Goal: Task Accomplishment & Management: Use online tool/utility

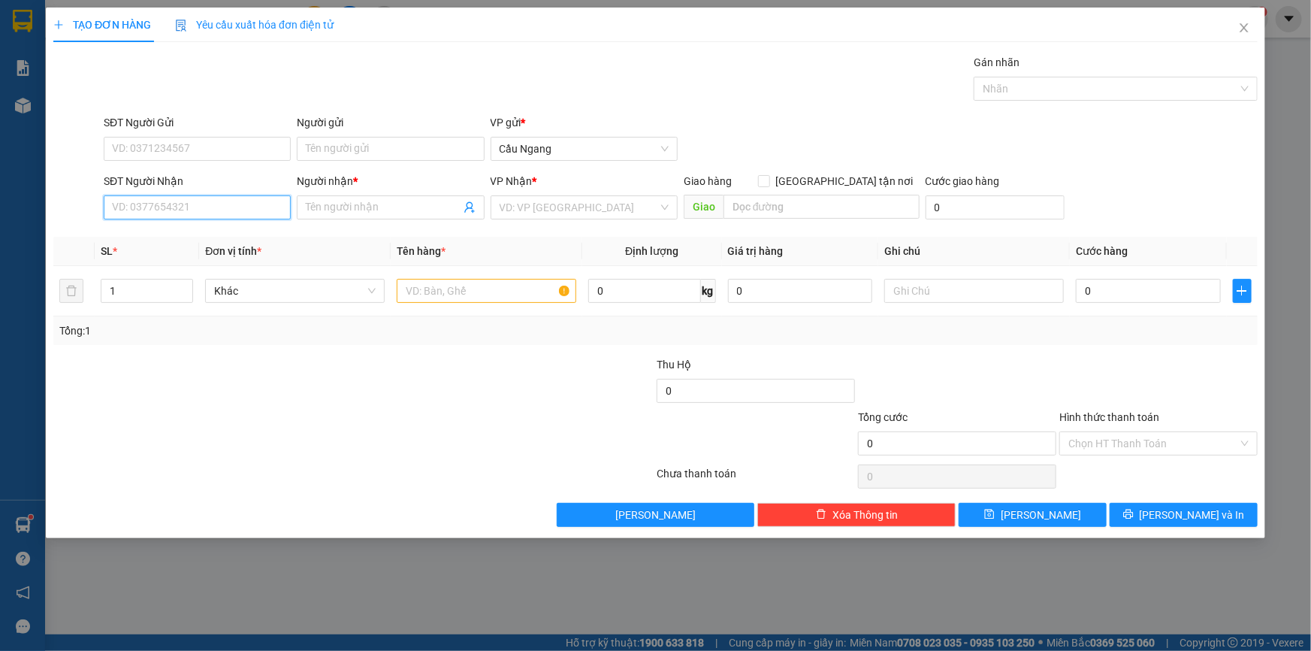
click at [187, 208] on input "SĐT Người Nhận" at bounding box center [197, 207] width 187 height 24
click at [195, 242] on div "0363561370 - HIÊN" at bounding box center [197, 237] width 169 height 17
type input "0363561370"
type input "HIÊN"
type input "0363561370"
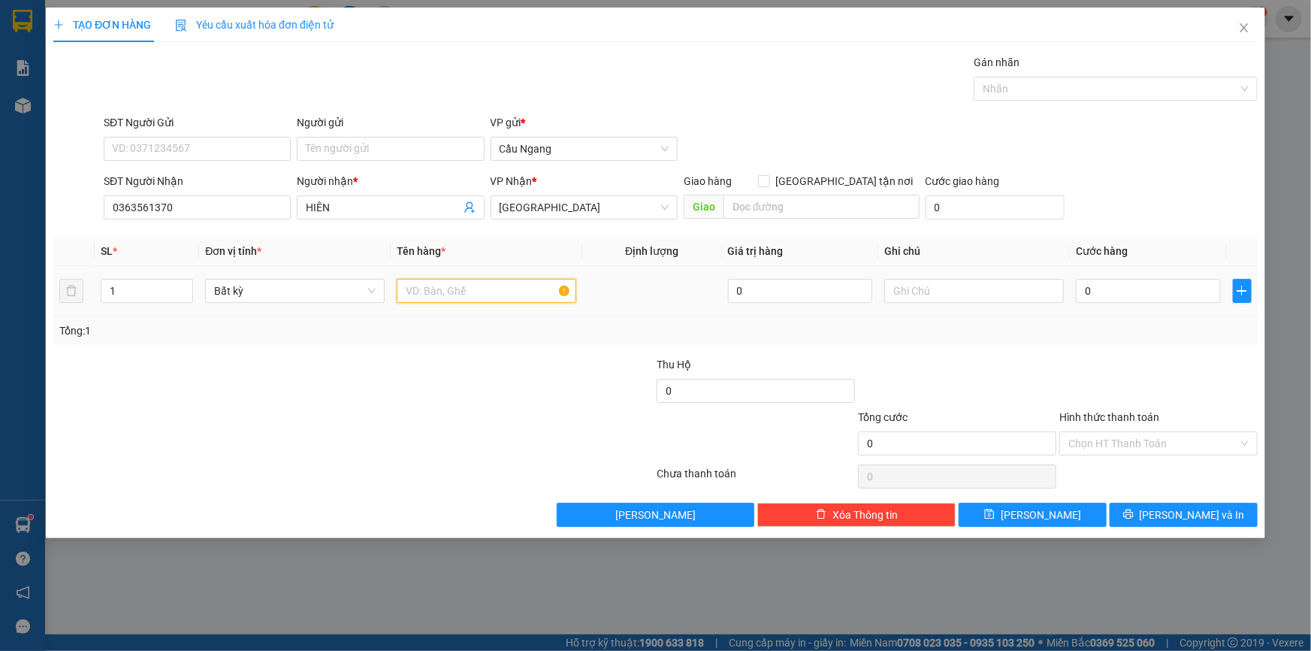
click at [441, 288] on input "text" at bounding box center [487, 291] width 180 height 24
type input "GIO"
click at [1139, 284] on input "0" at bounding box center [1148, 291] width 145 height 24
type input "4"
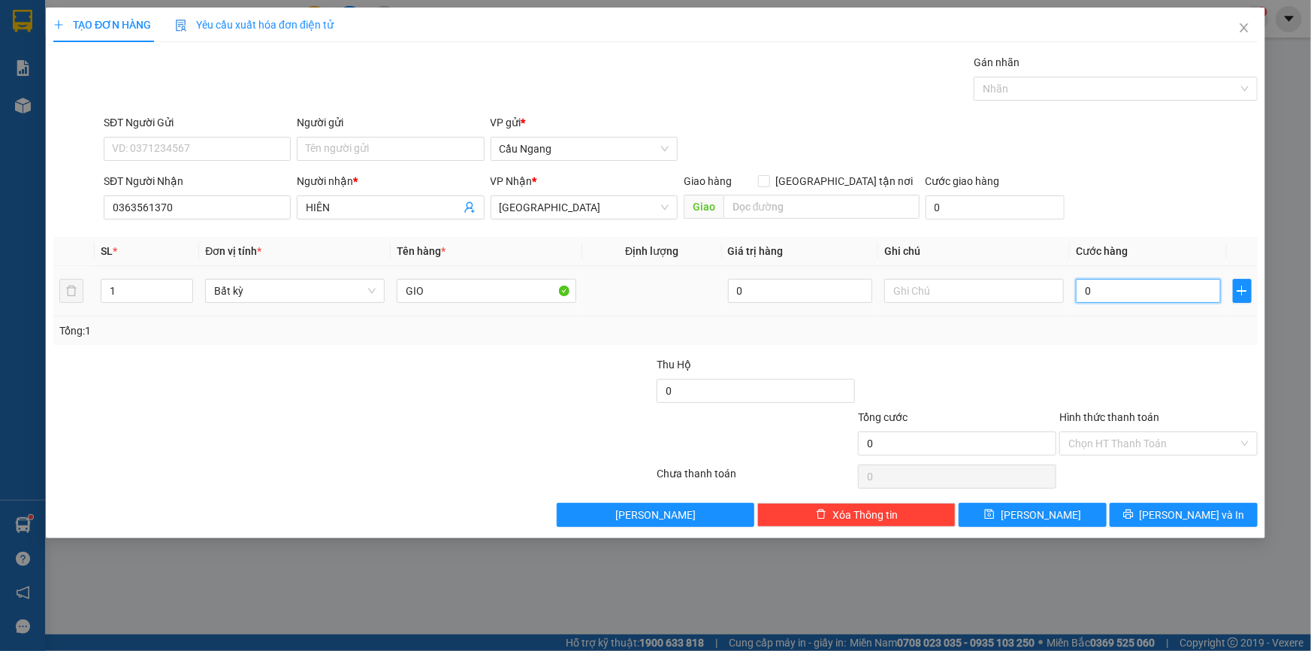
type input "4"
type input "40"
type input "400"
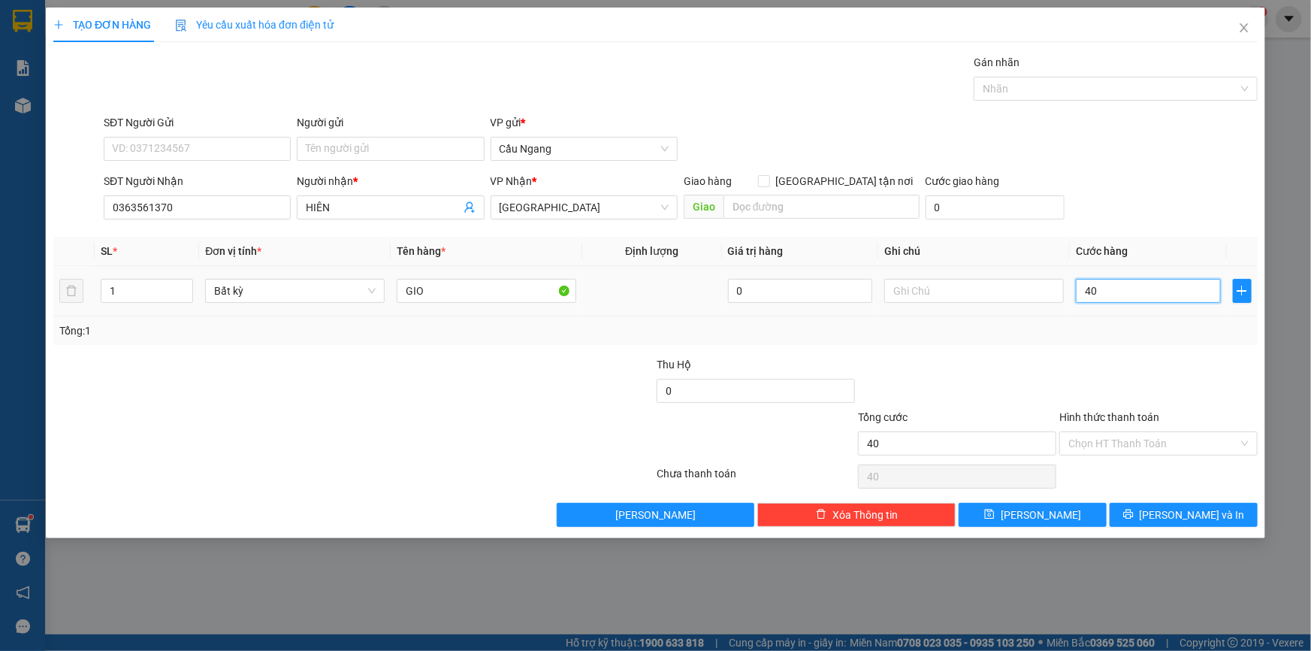
type input "400"
type input "4.000"
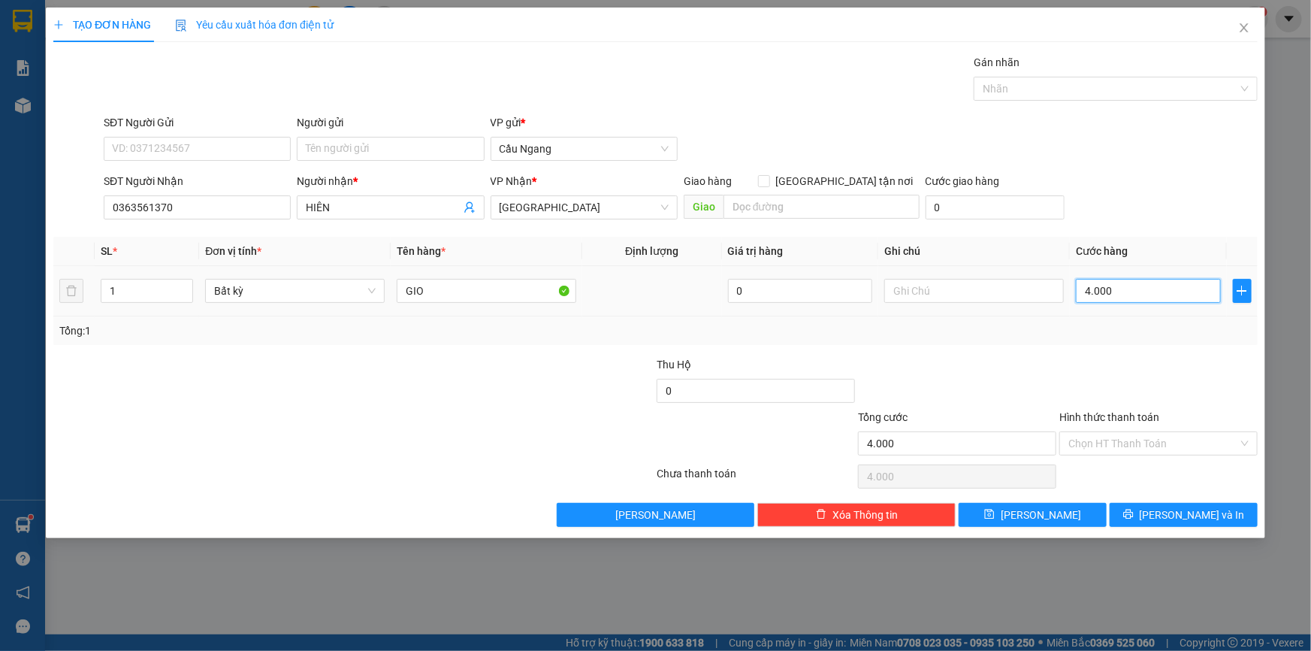
type input "40.000"
click at [1135, 443] on input "Hình thức thanh toán" at bounding box center [1154, 443] width 170 height 23
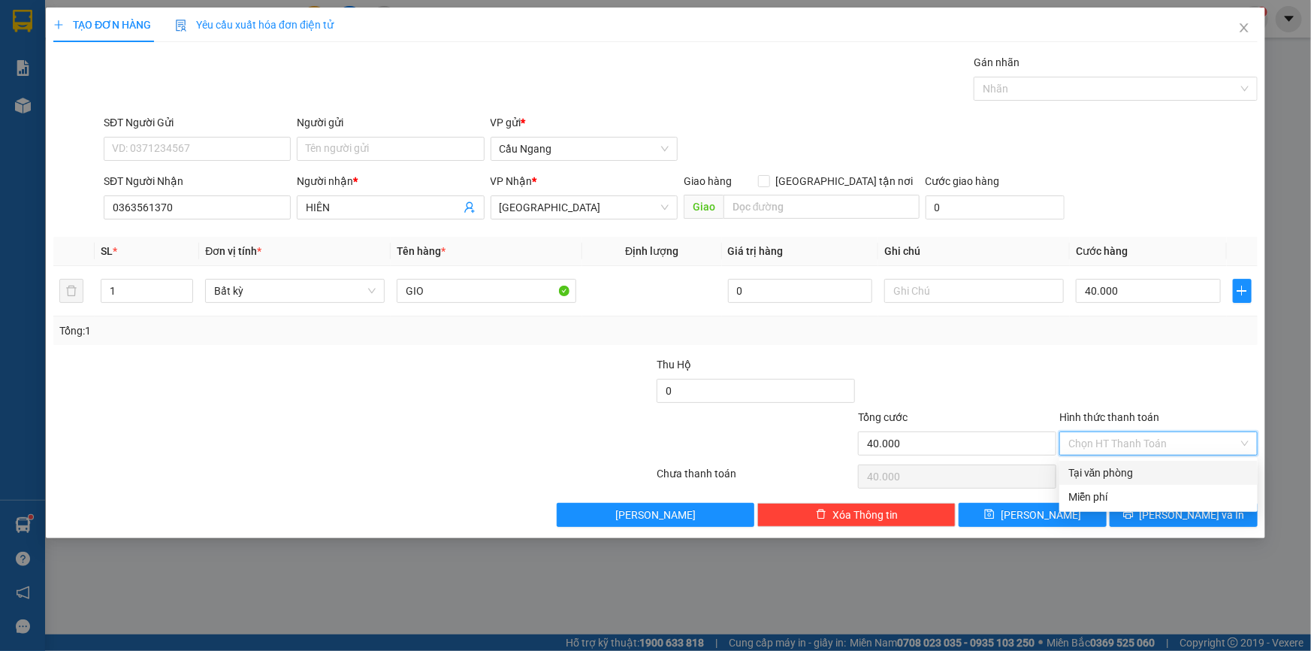
drag, startPoint x: 1115, startPoint y: 473, endPoint x: 1127, endPoint y: 479, distance: 13.8
click at [1115, 473] on div "Tại văn phòng" at bounding box center [1159, 472] width 180 height 17
type input "0"
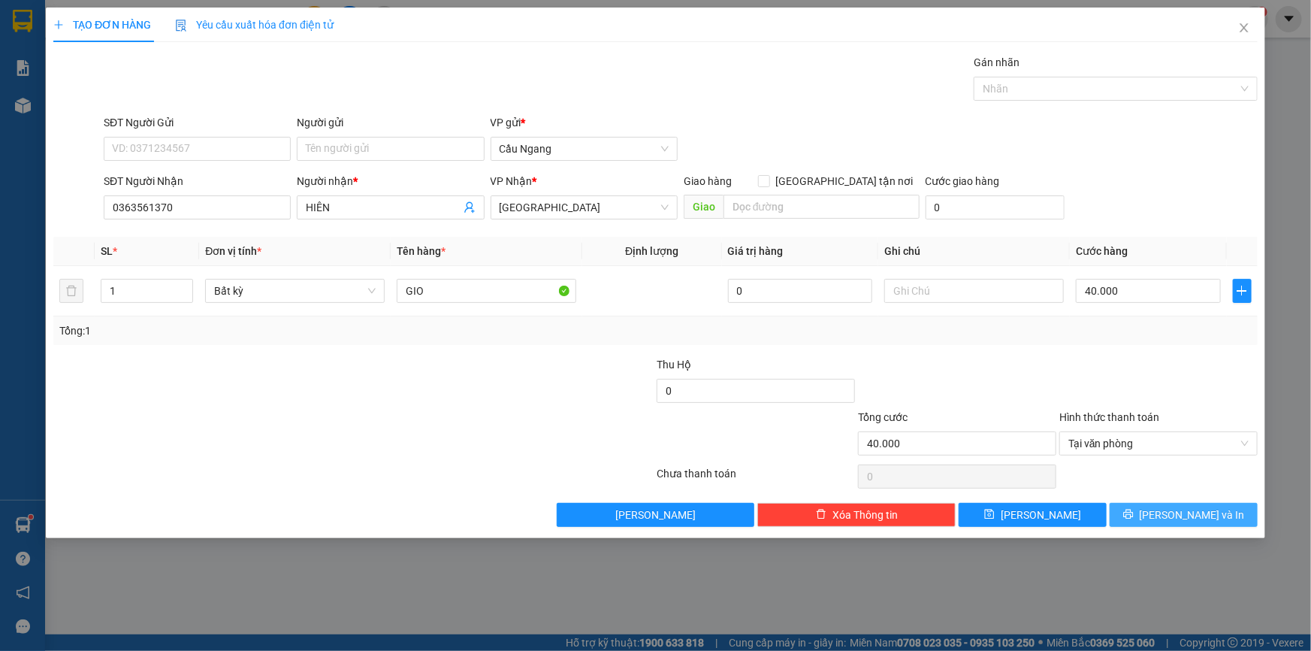
click at [1180, 509] on span "[PERSON_NAME] và In" at bounding box center [1192, 514] width 105 height 17
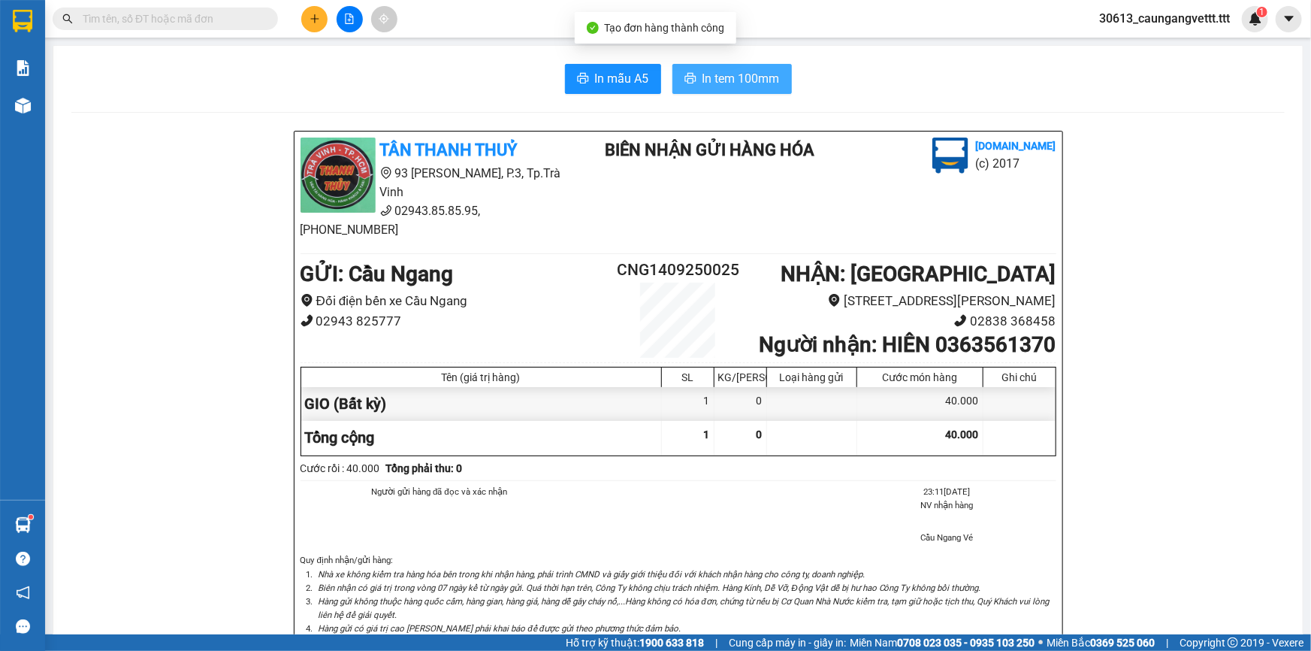
click at [712, 67] on button "In tem 100mm" at bounding box center [732, 79] width 119 height 30
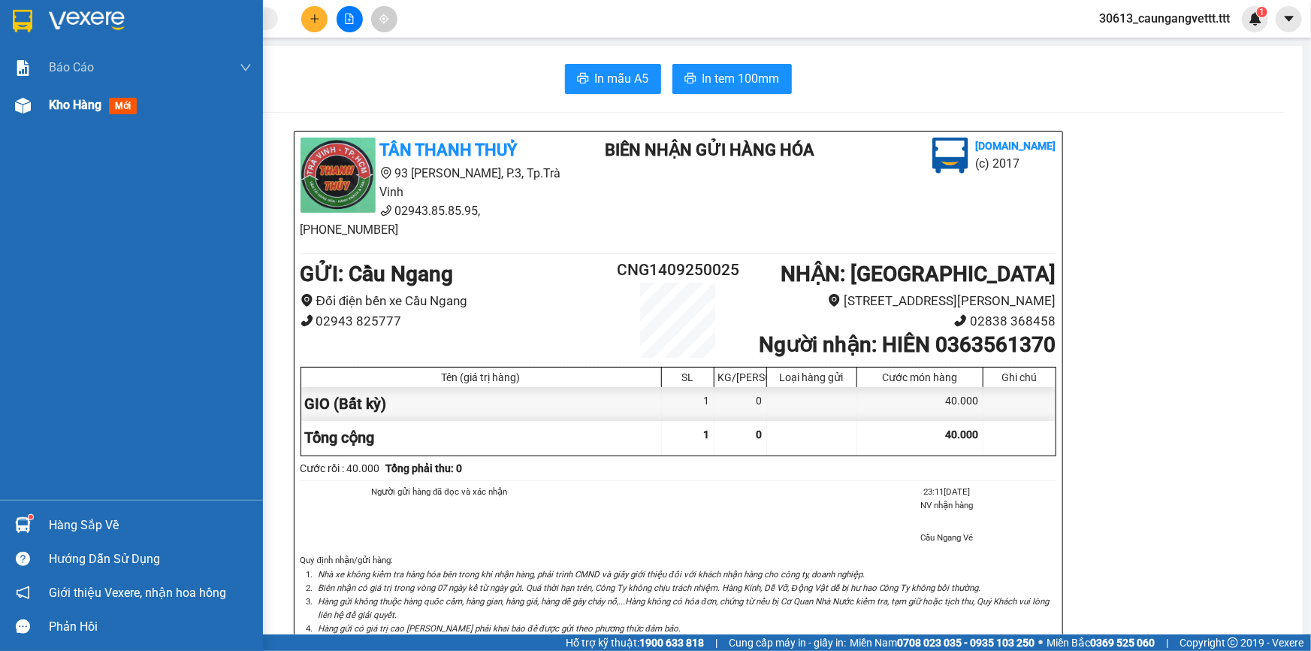
click at [65, 108] on span "Kho hàng" at bounding box center [75, 105] width 53 height 14
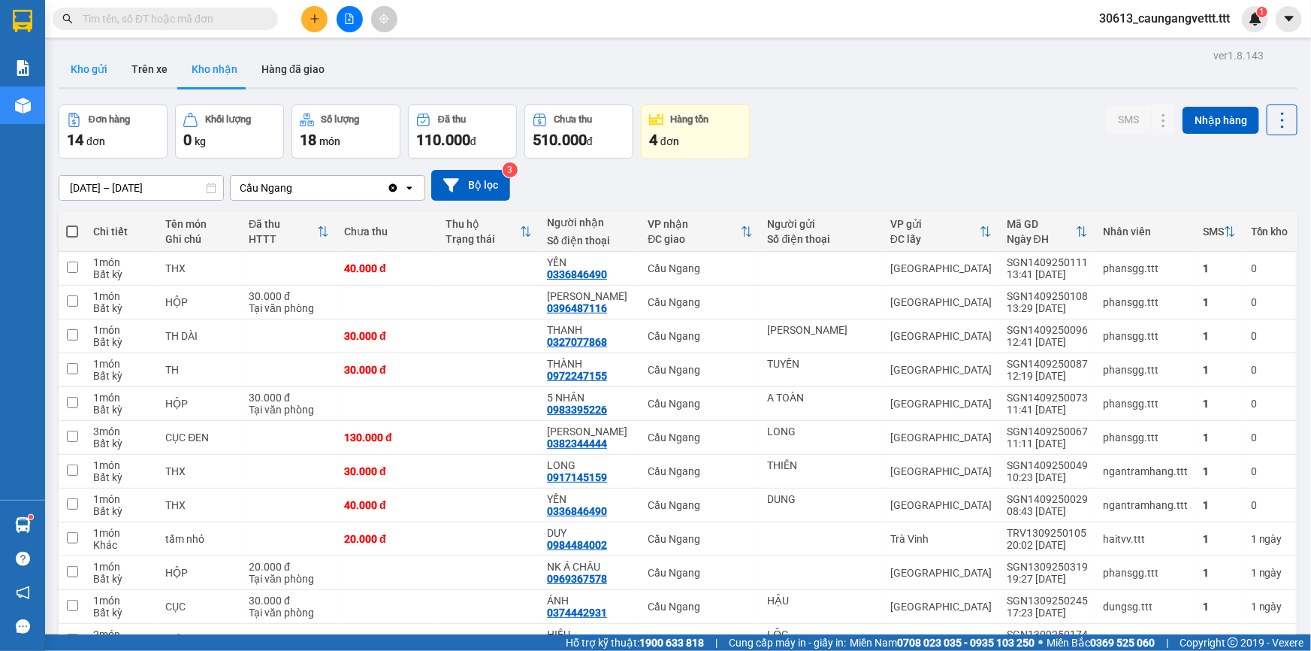
click at [83, 72] on button "Kho gửi" at bounding box center [89, 69] width 61 height 36
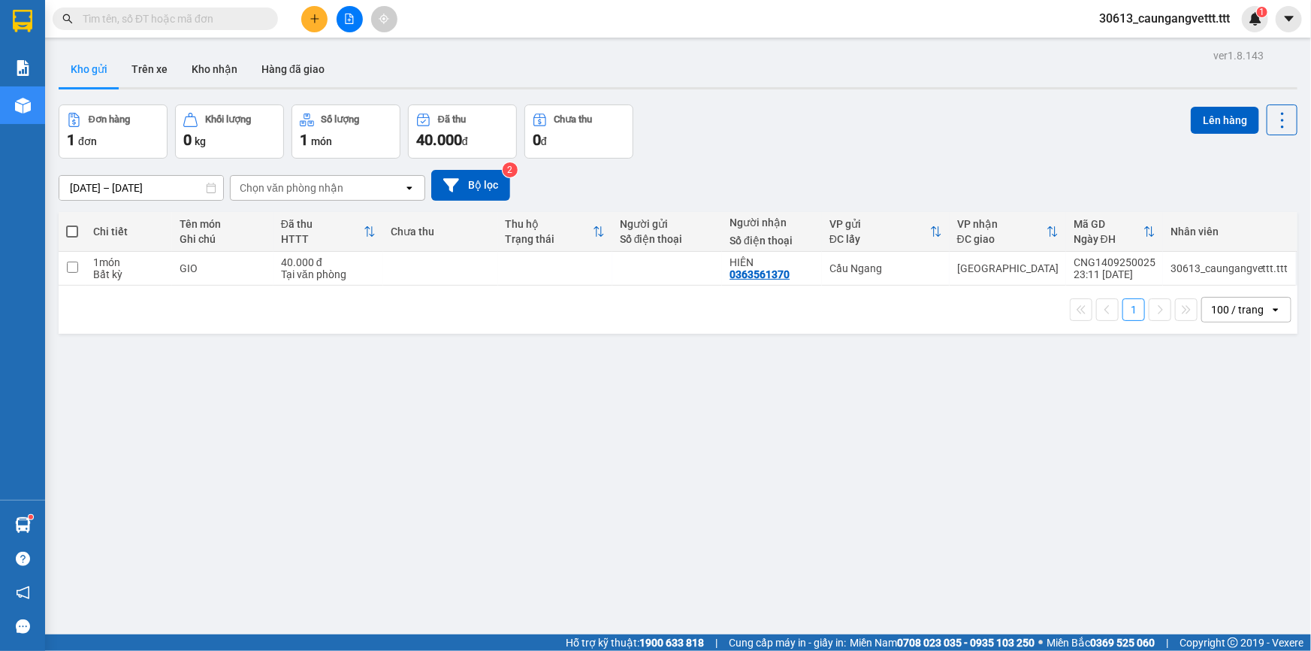
click at [74, 230] on span at bounding box center [72, 231] width 12 height 12
click at [72, 224] on input "checkbox" at bounding box center [72, 224] width 0 height 0
checkbox input "true"
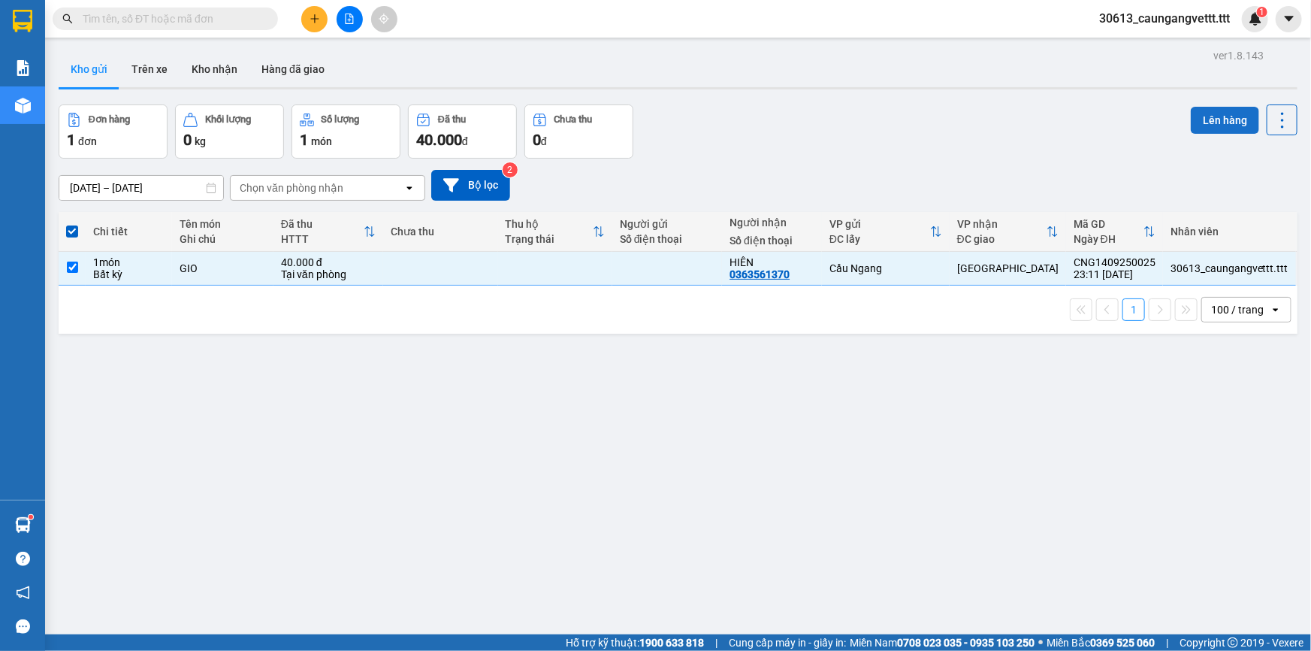
click at [1198, 120] on button "Lên hàng" at bounding box center [1225, 120] width 68 height 27
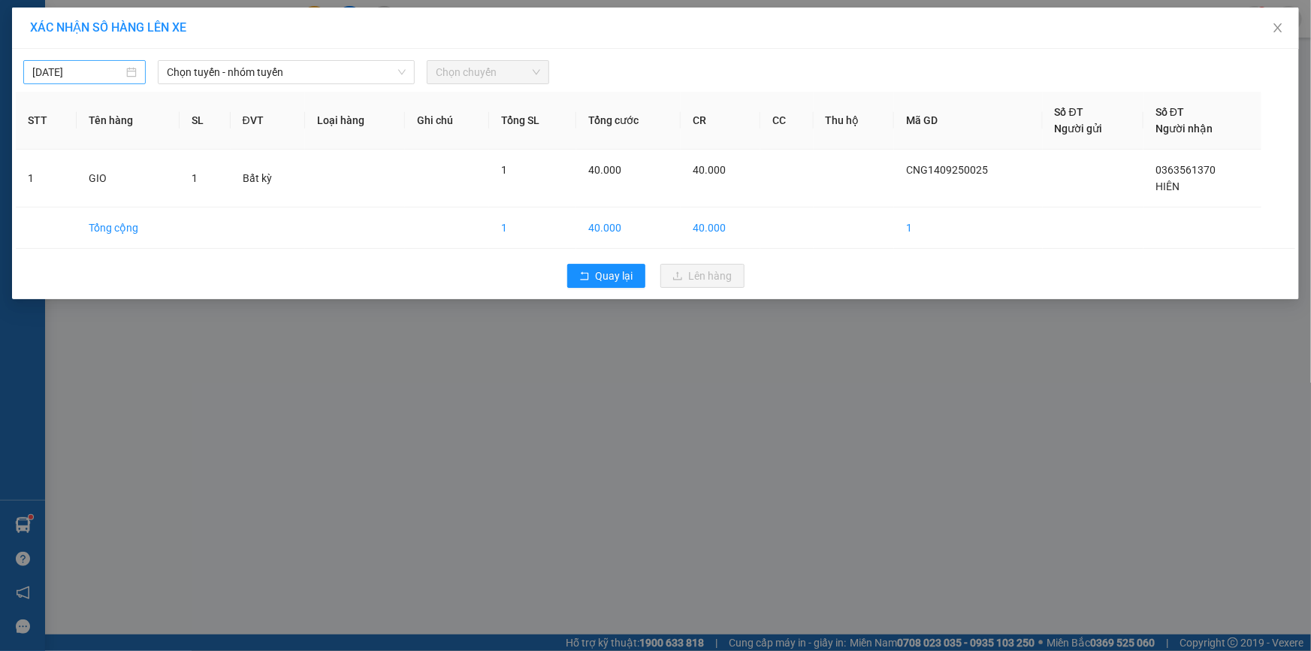
click at [40, 75] on body "Kết quả tìm kiếm ( 0 ) Bộ lọc No Data 30613_caungangvettt.ttt 1 Báo cáo Mẫu 1: …" at bounding box center [655, 325] width 1311 height 651
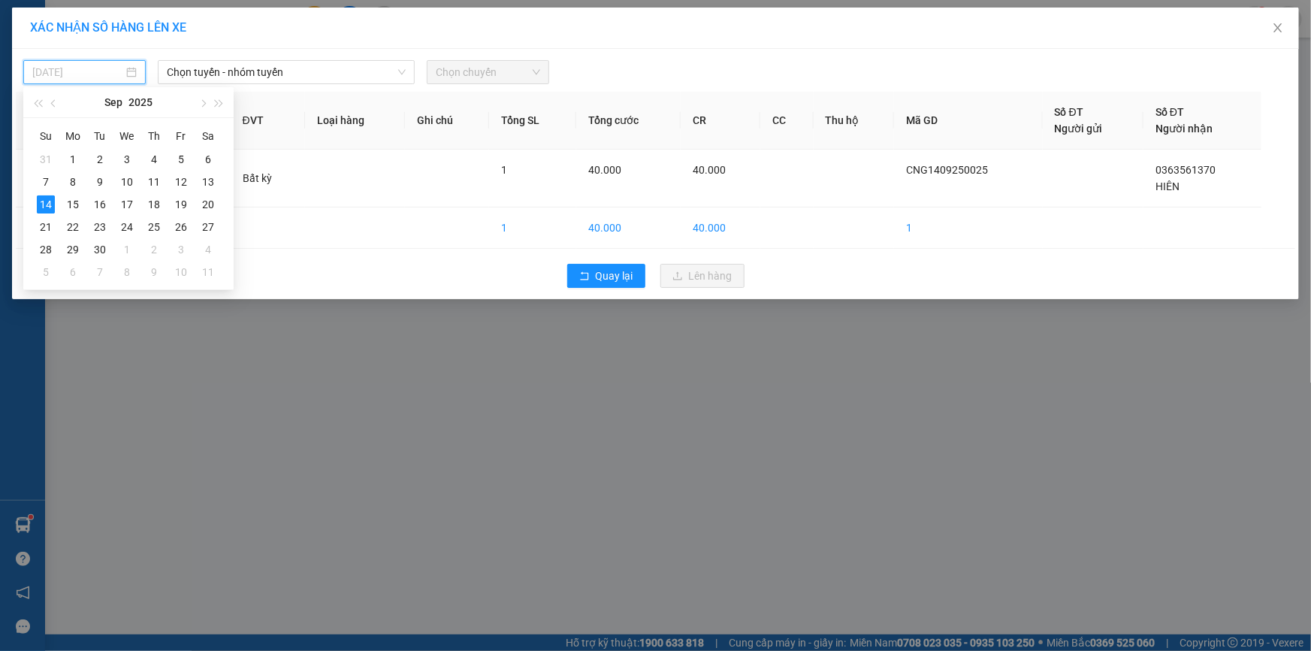
drag, startPoint x: 72, startPoint y: 210, endPoint x: 151, endPoint y: 139, distance: 105.9
click at [72, 209] on div "15" at bounding box center [73, 204] width 18 height 18
type input "[DATE]"
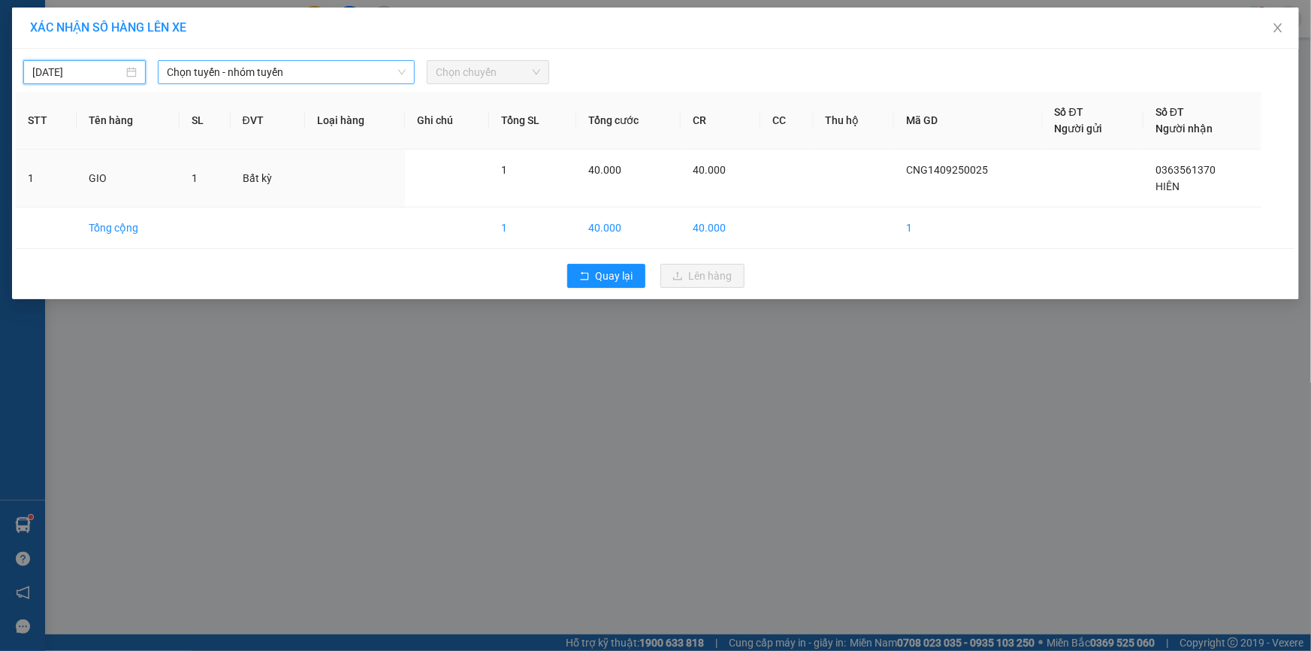
click at [223, 72] on span "Chọn tuyến - nhóm tuyến" at bounding box center [286, 72] width 239 height 23
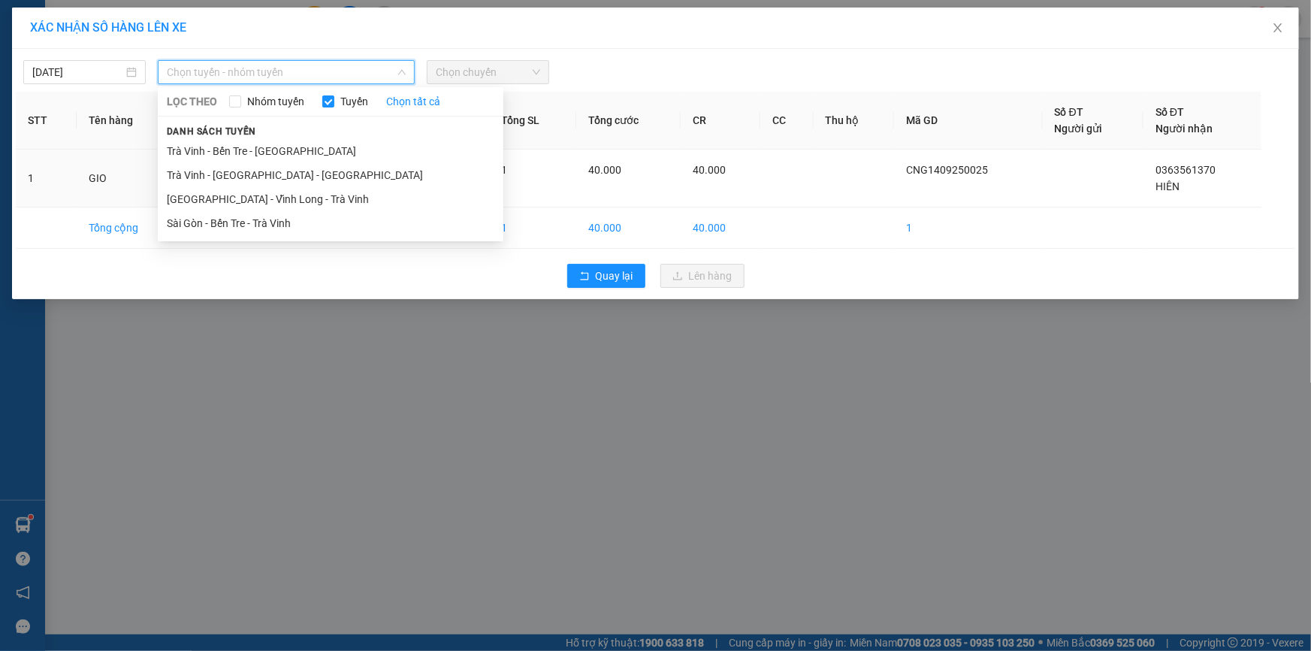
drag, startPoint x: 216, startPoint y: 148, endPoint x: 472, endPoint y: 90, distance: 262.0
click at [219, 148] on li "Trà Vinh - Bến Tre - [GEOGRAPHIC_DATA]" at bounding box center [331, 151] width 346 height 24
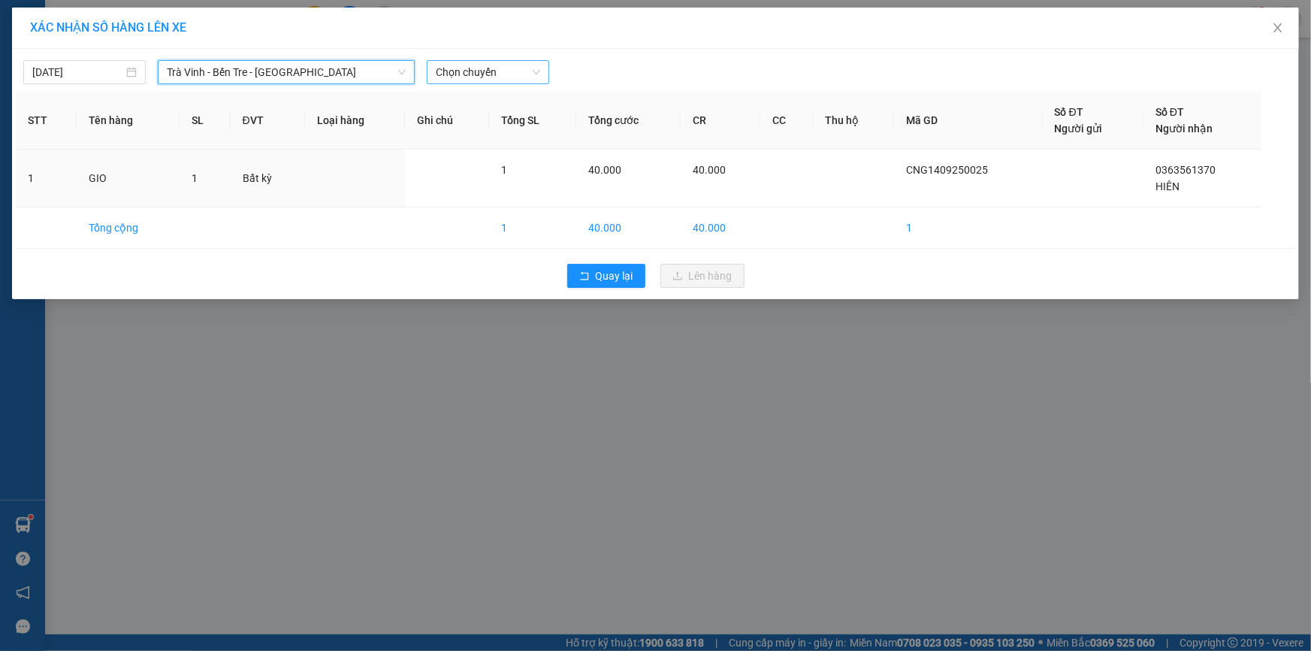
click at [491, 74] on span "Chọn chuyến" at bounding box center [488, 72] width 104 height 23
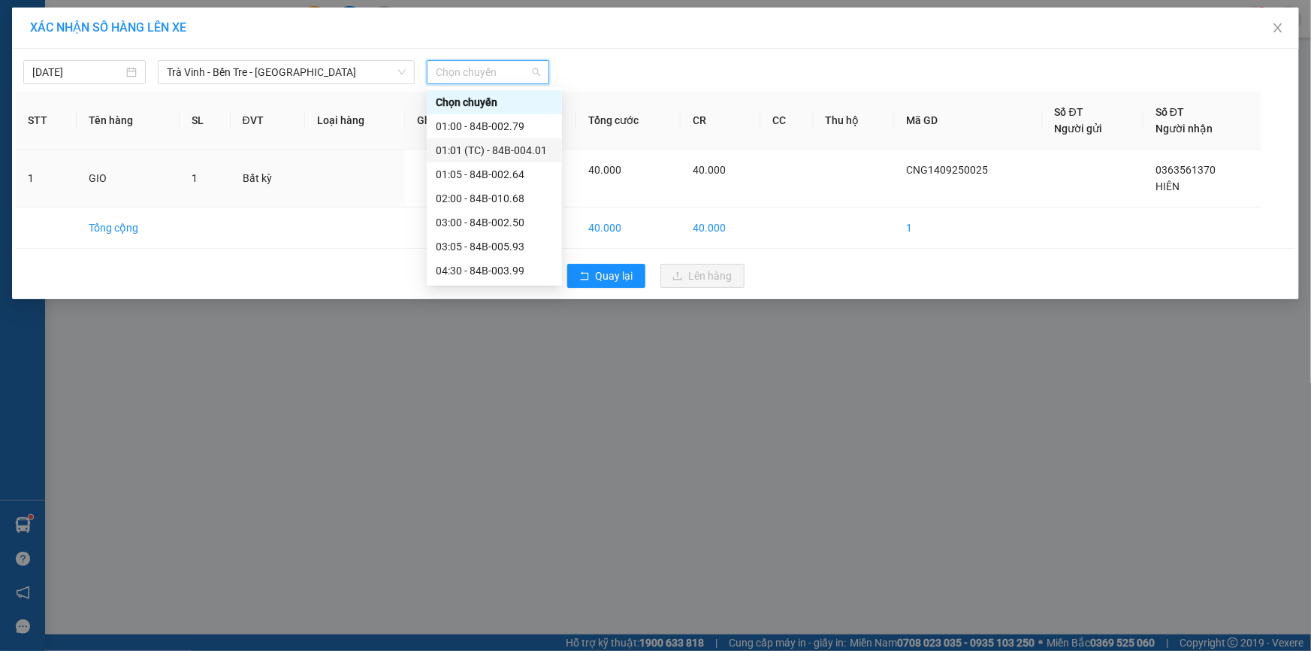
click at [484, 150] on div "01:01 (TC) - 84B-004.01" at bounding box center [494, 150] width 117 height 17
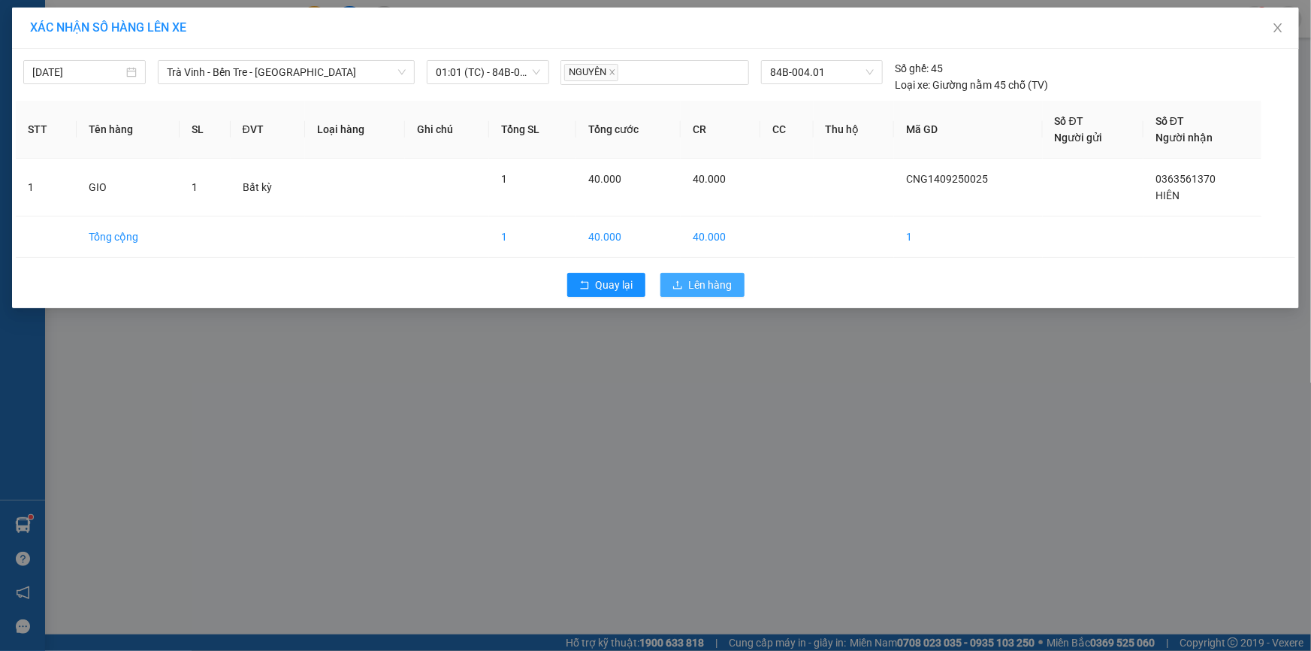
click at [685, 278] on button "Lên hàng" at bounding box center [703, 285] width 84 height 24
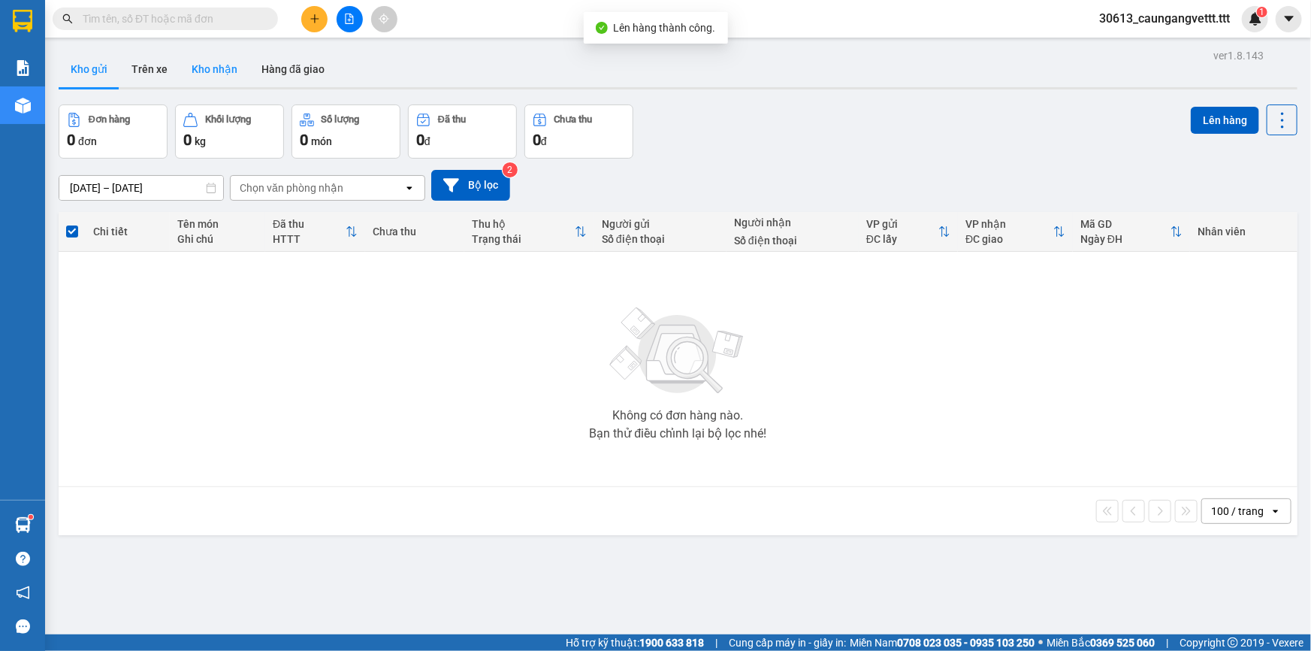
click at [208, 68] on button "Kho nhận" at bounding box center [215, 69] width 70 height 36
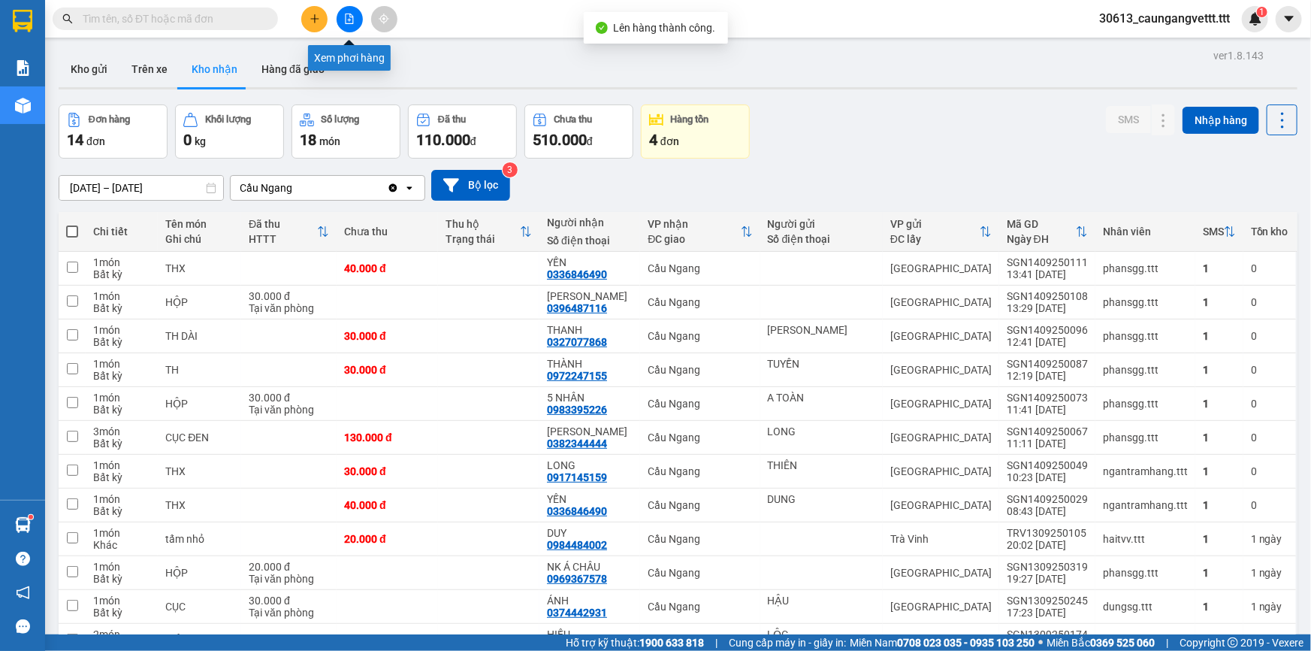
click at [346, 14] on icon "file-add" at bounding box center [350, 19] width 8 height 11
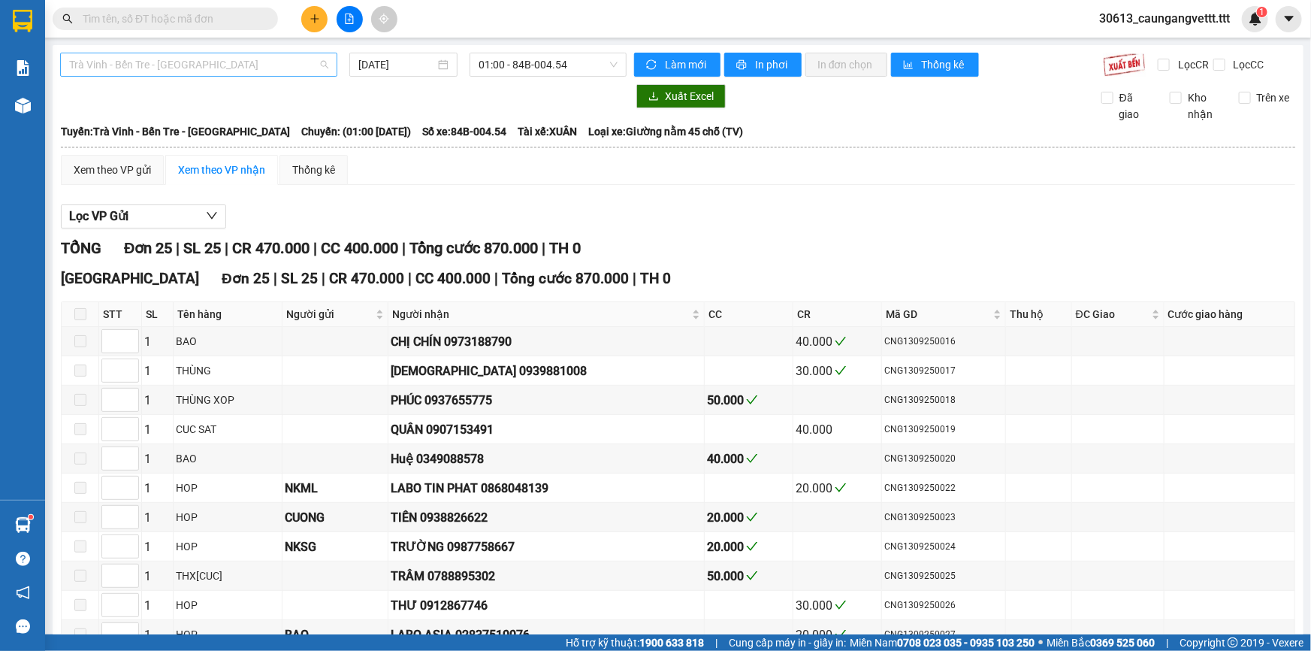
click at [201, 62] on span "Trà Vinh - Bến Tre - [GEOGRAPHIC_DATA]" at bounding box center [198, 64] width 259 height 23
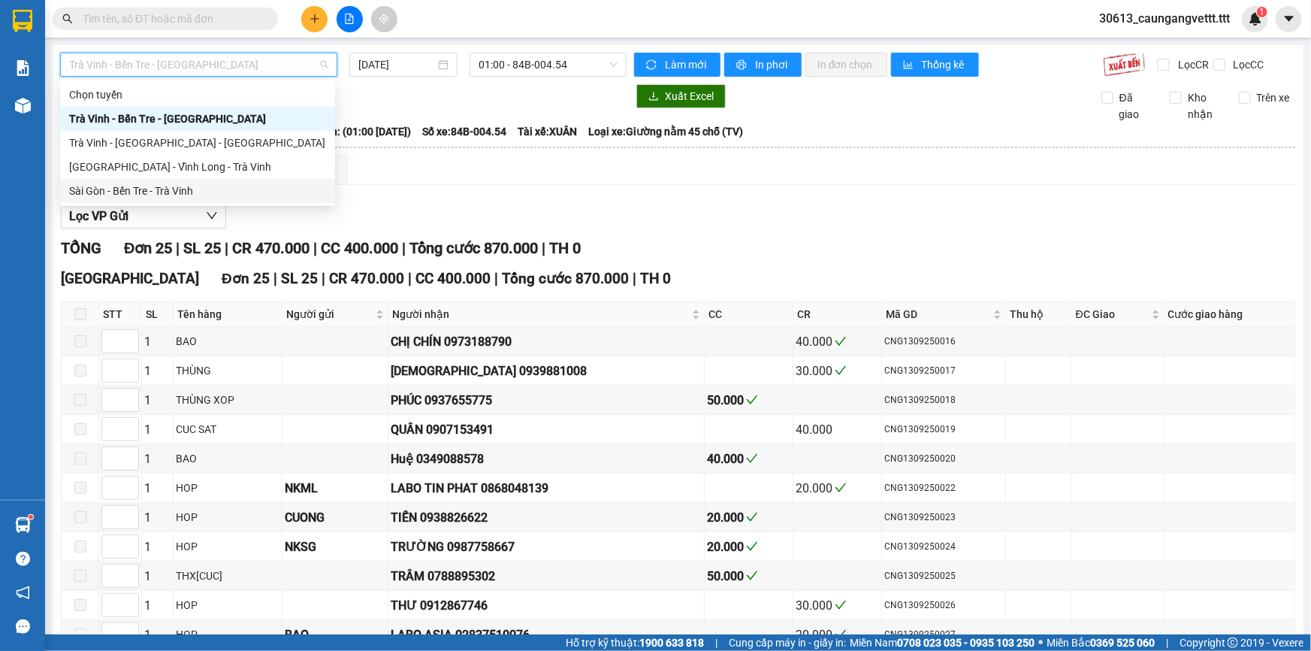
click at [169, 189] on div "Sài Gòn - Bến Tre - Trà Vinh" at bounding box center [197, 191] width 257 height 17
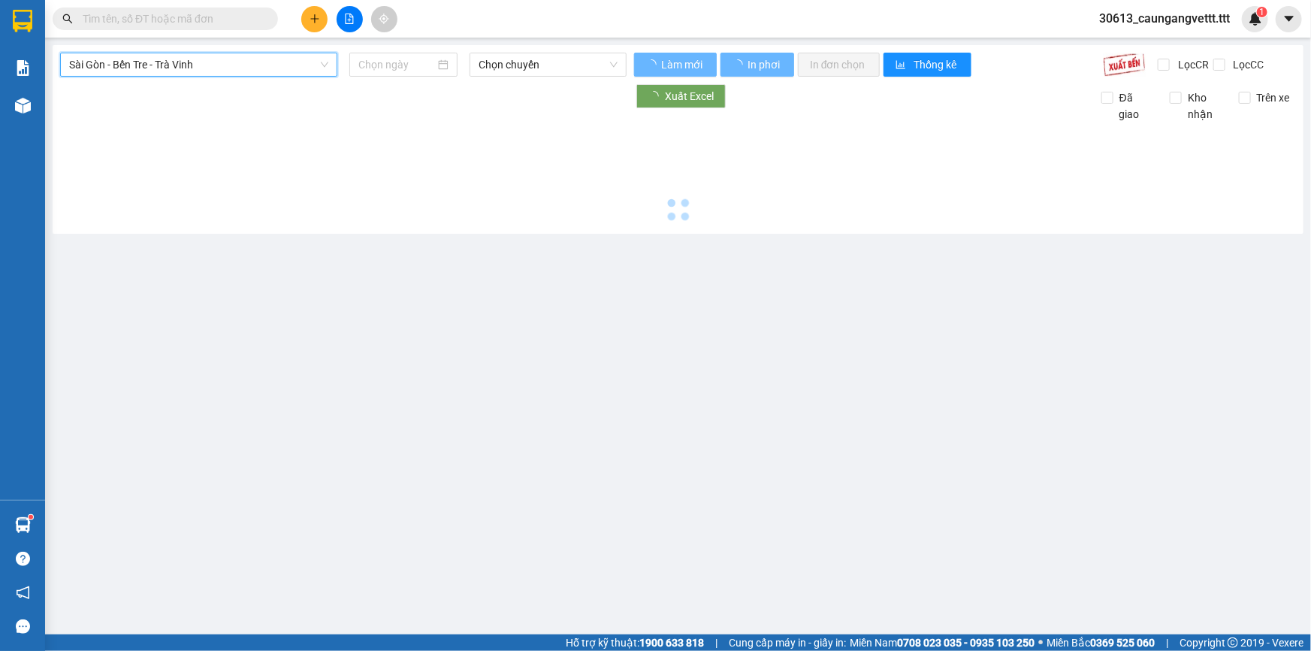
type input "[DATE]"
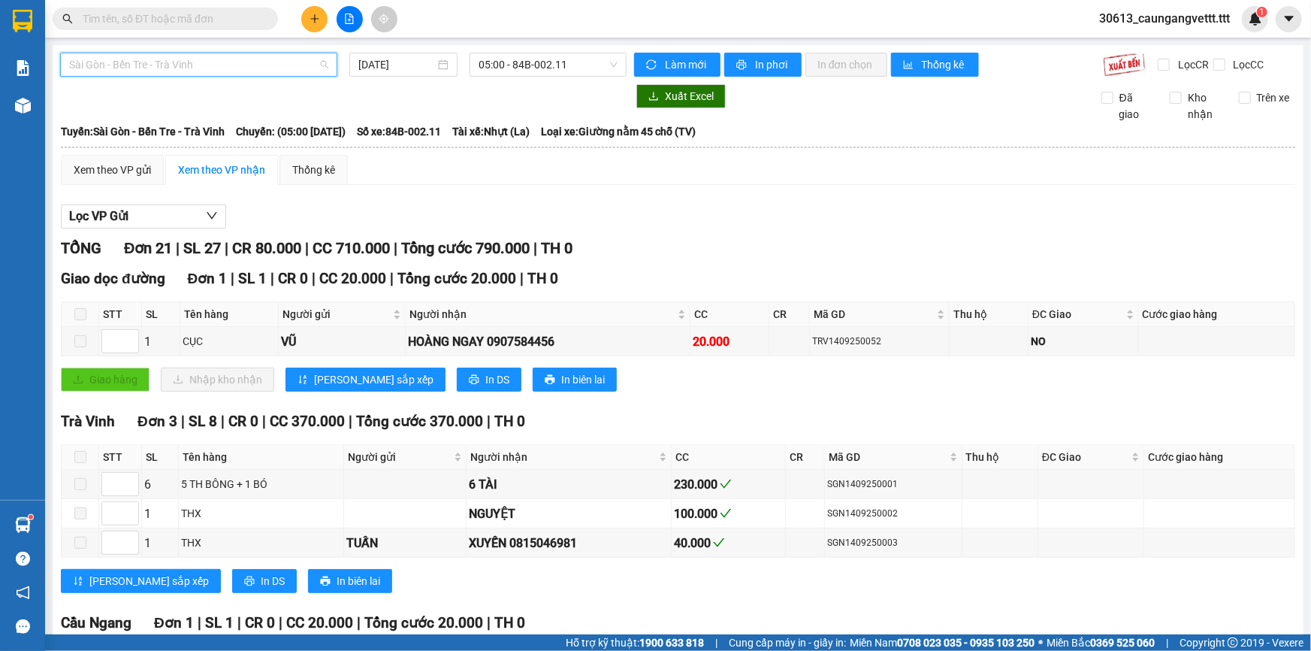
click at [195, 64] on span "Sài Gòn - Bến Tre - Trà Vinh" at bounding box center [198, 64] width 259 height 23
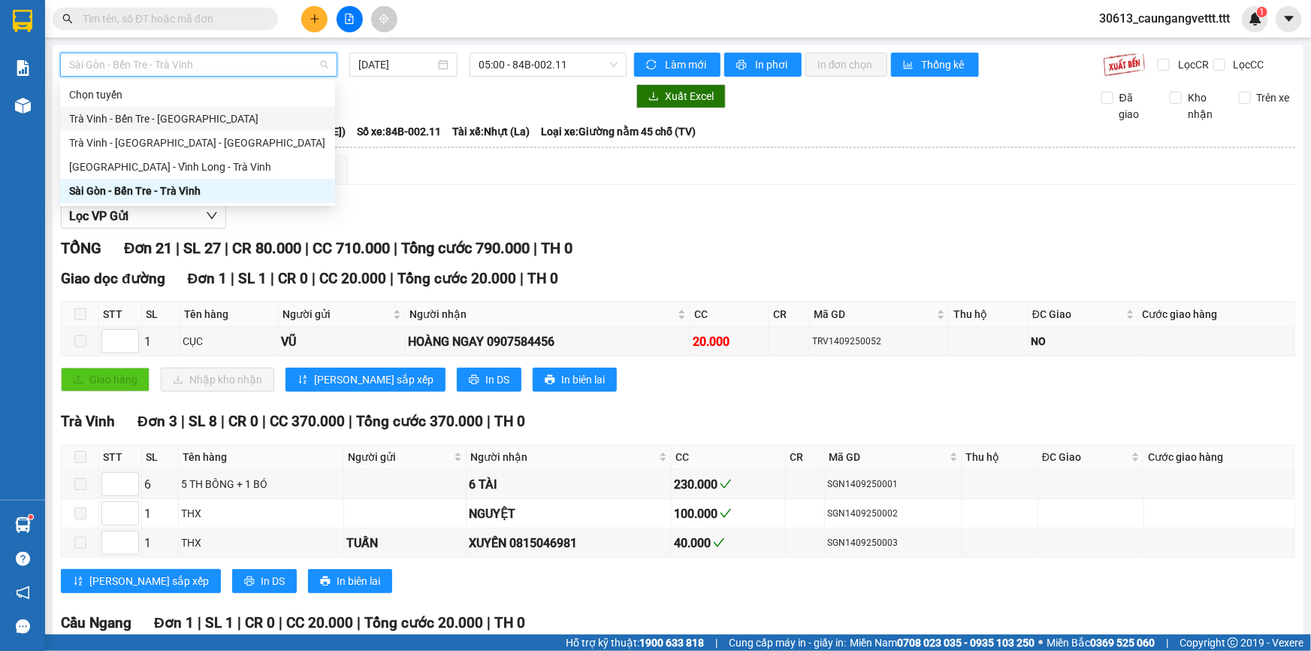
click at [186, 116] on div "Trà Vinh - Bến Tre - [GEOGRAPHIC_DATA]" at bounding box center [197, 118] width 257 height 17
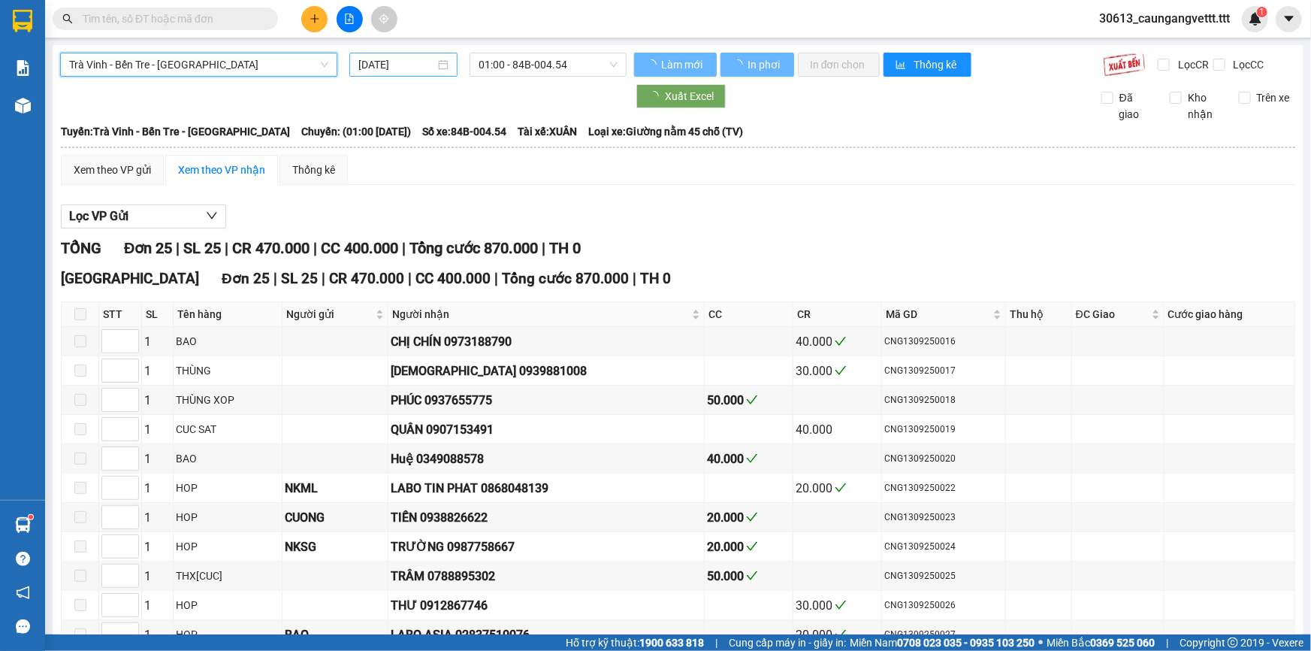
click at [363, 66] on input "[DATE]" at bounding box center [396, 64] width 77 height 17
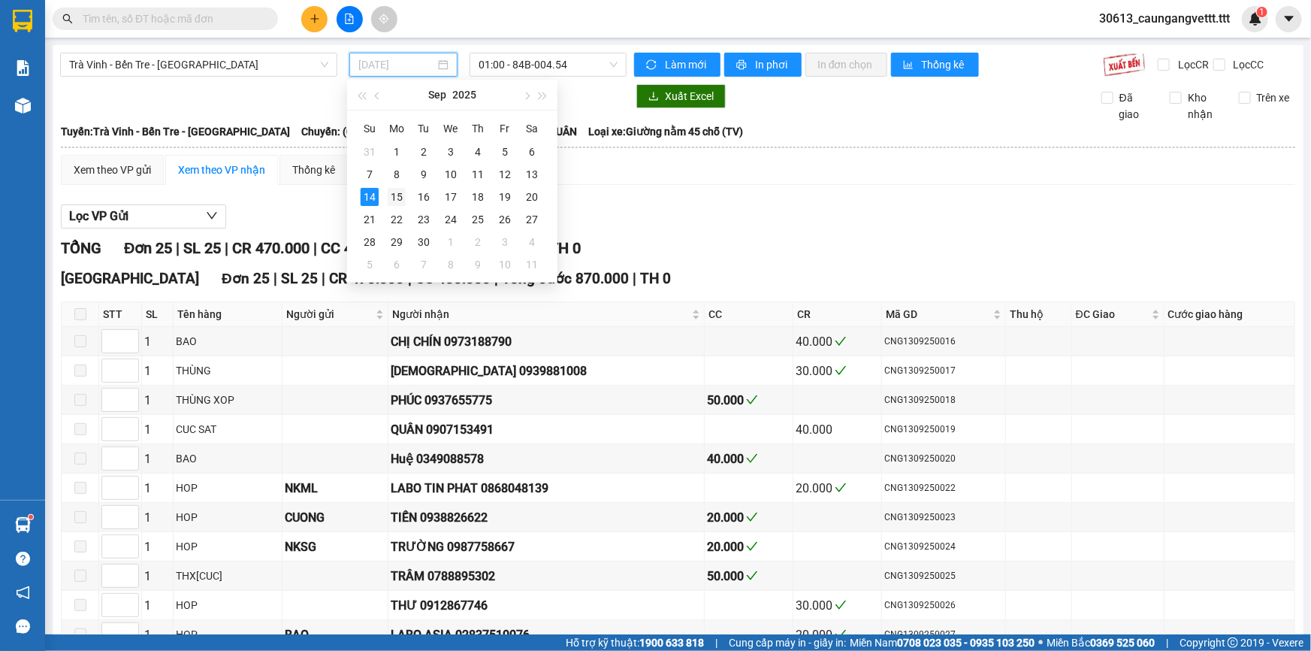
click at [397, 192] on div "15" at bounding box center [397, 197] width 18 height 18
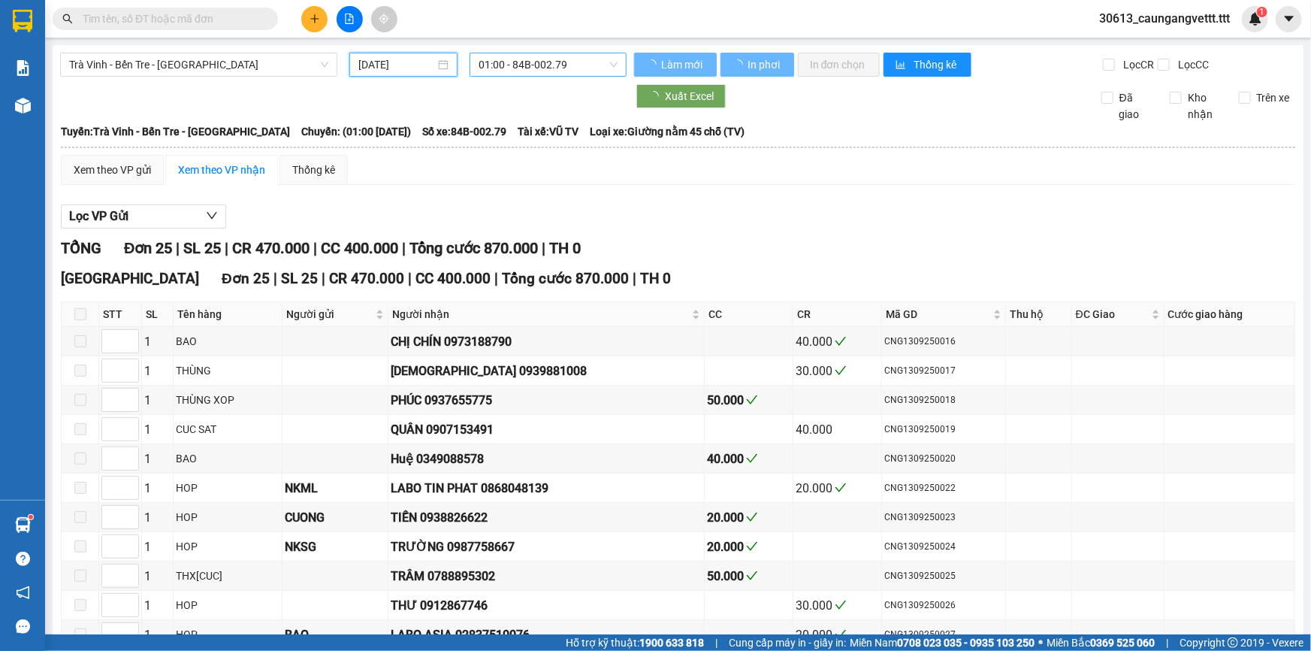
type input "[DATE]"
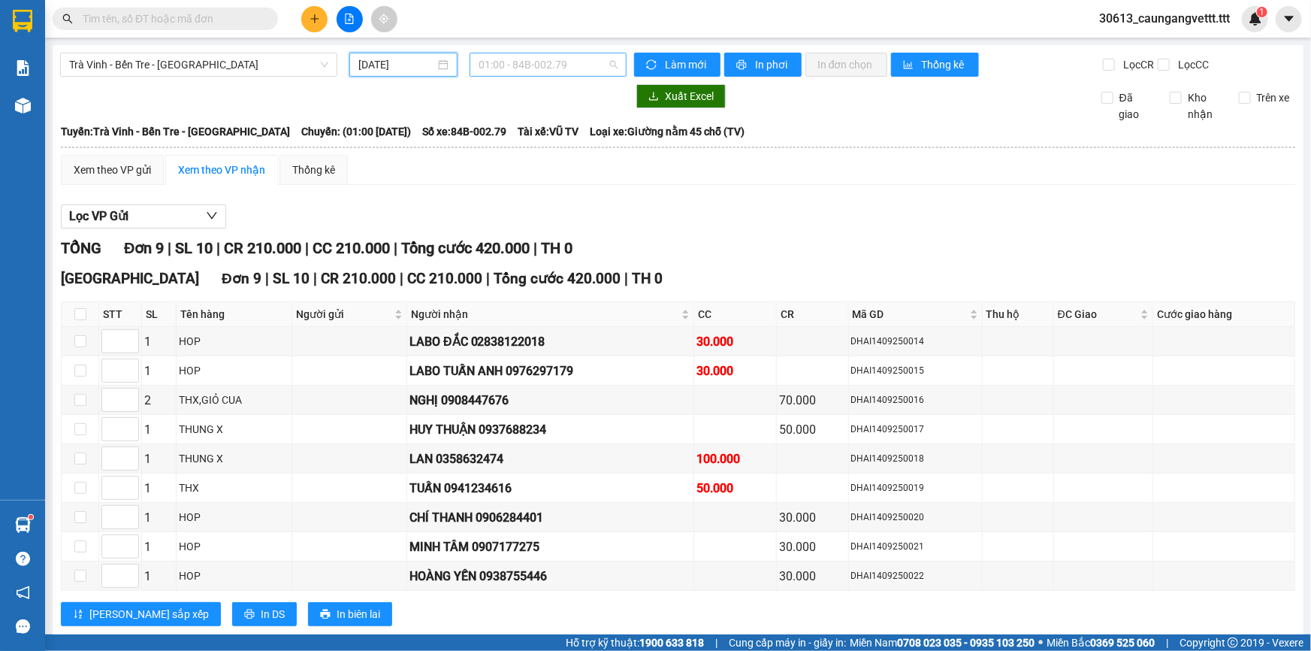
click at [487, 66] on span "01:00 - 84B-002.79" at bounding box center [548, 64] width 139 height 23
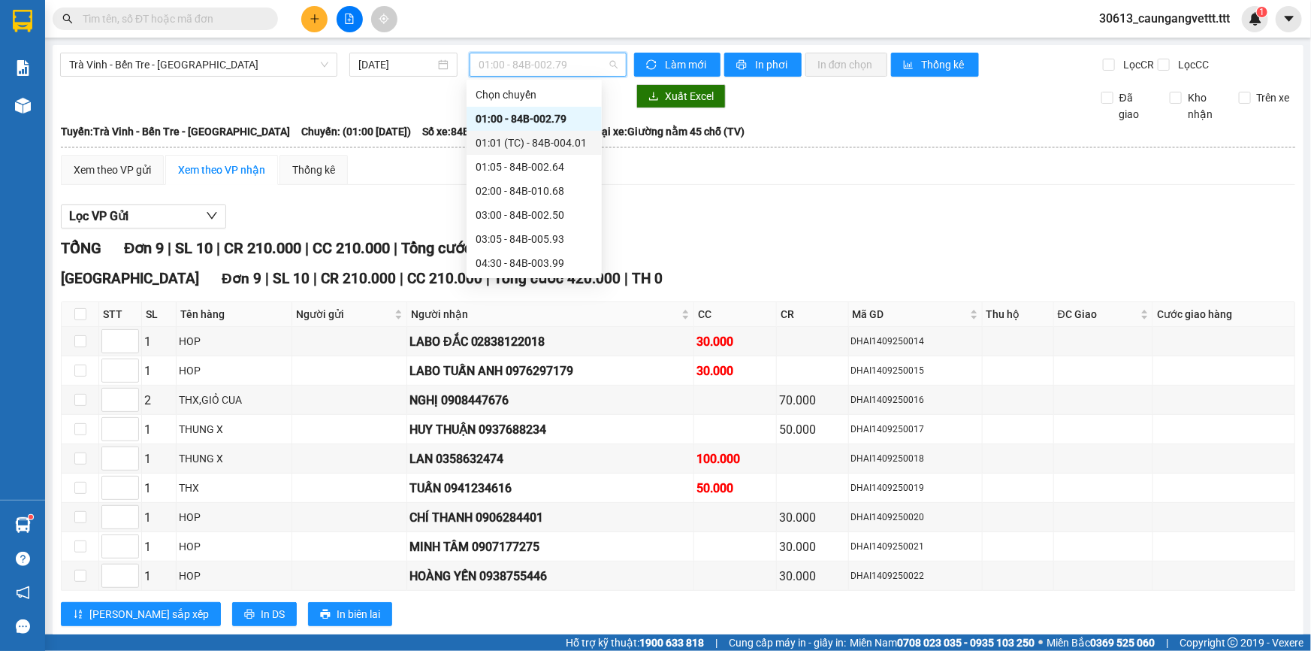
click at [530, 145] on div "01:01 (TC) - 84B-004.01" at bounding box center [534, 143] width 117 height 17
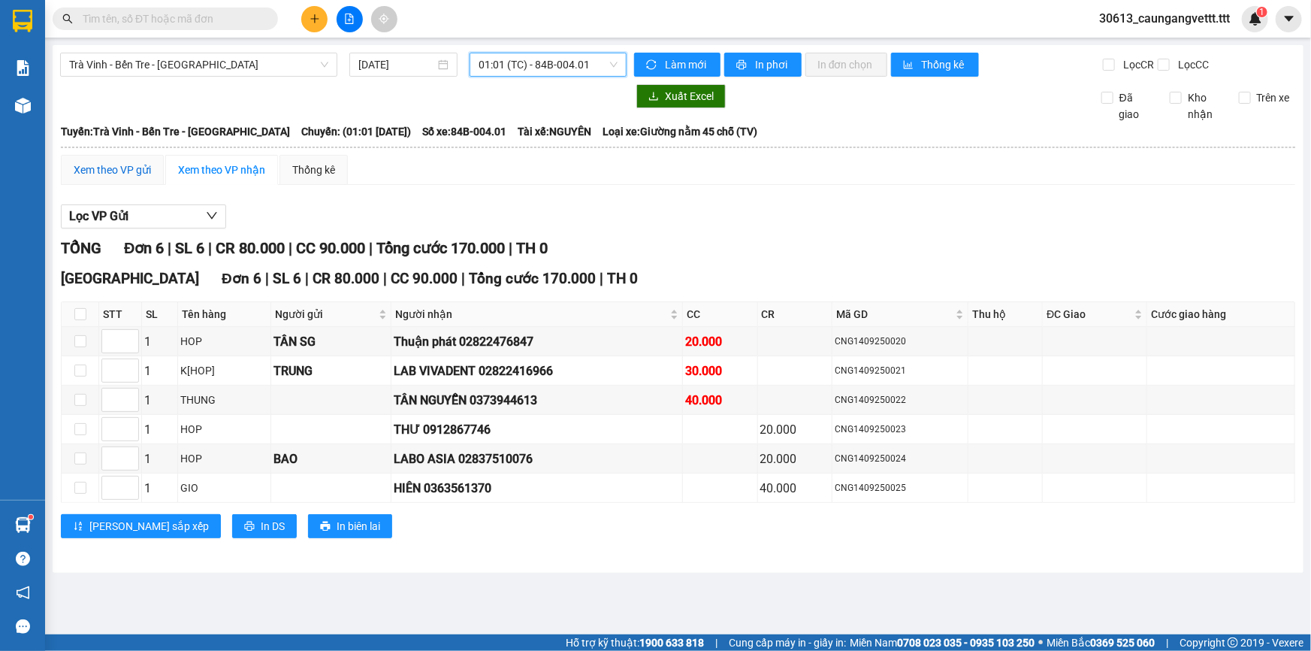
click at [113, 169] on div "Xem theo VP gửi" at bounding box center [112, 170] width 77 height 17
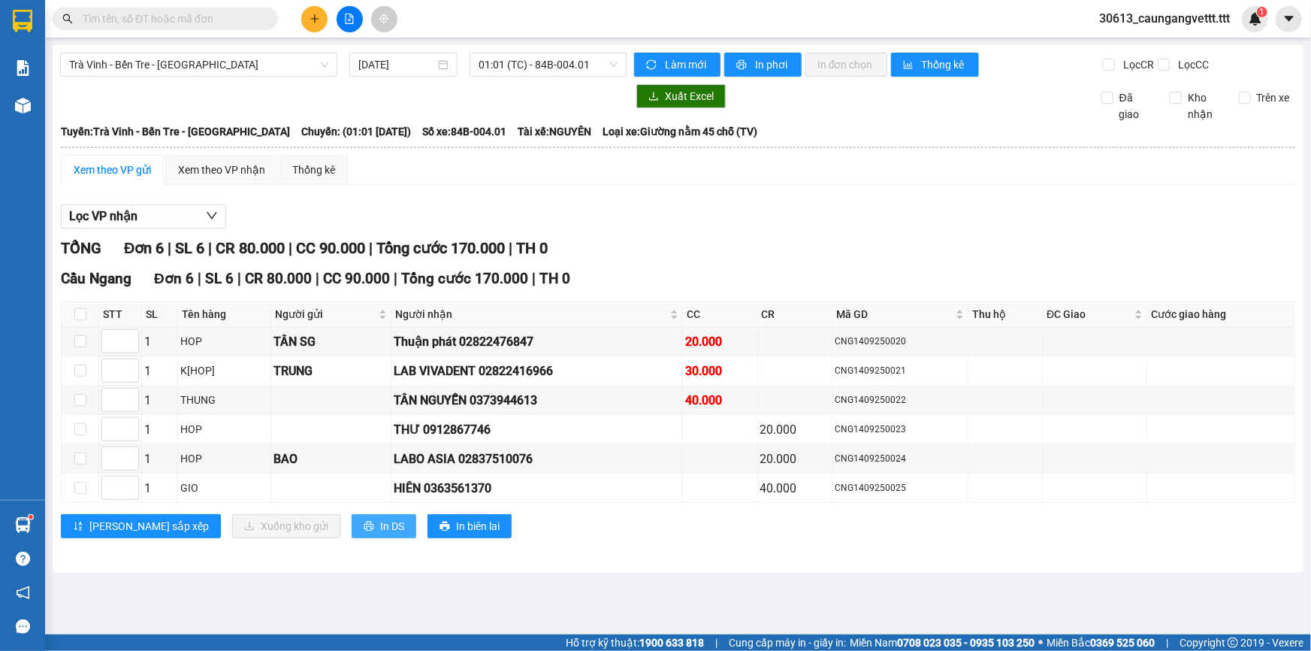
click at [380, 525] on span "In DS" at bounding box center [392, 526] width 24 height 17
drag, startPoint x: 210, startPoint y: 65, endPoint x: 211, endPoint y: 85, distance: 20.3
click at [210, 65] on span "Trà Vinh - Bến Tre - [GEOGRAPHIC_DATA]" at bounding box center [198, 64] width 259 height 23
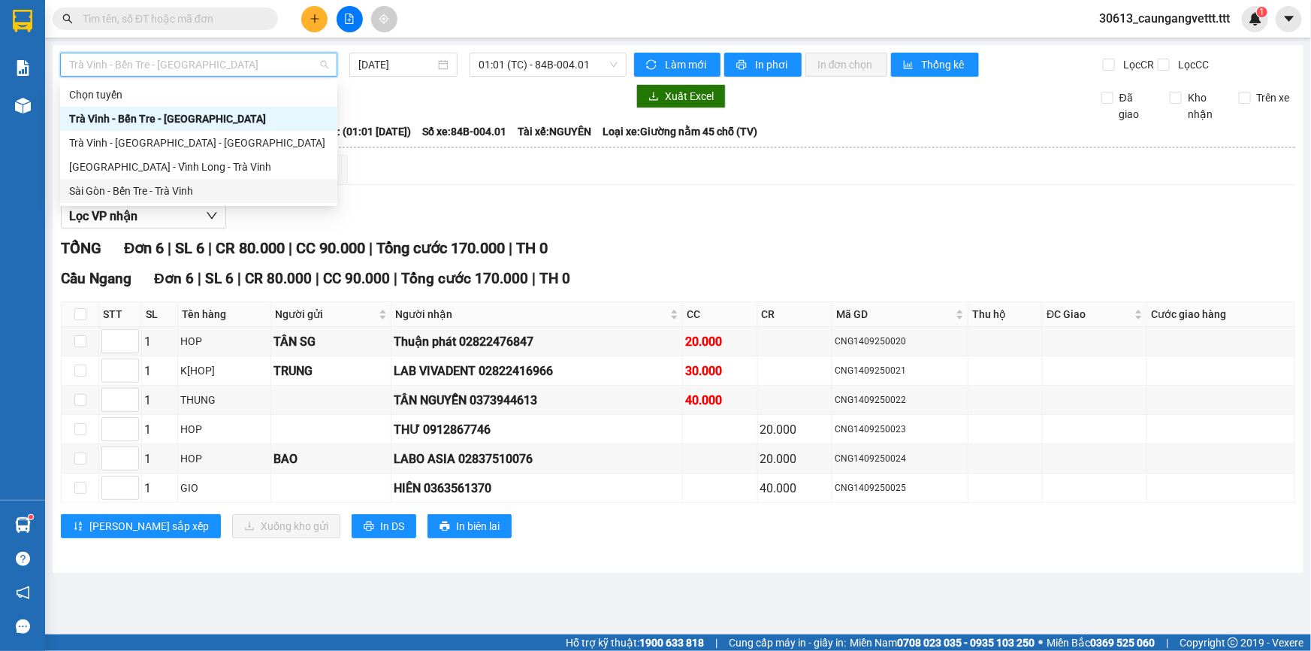
click at [174, 186] on div "Sài Gòn - Bến Tre - Trà Vinh" at bounding box center [198, 191] width 259 height 17
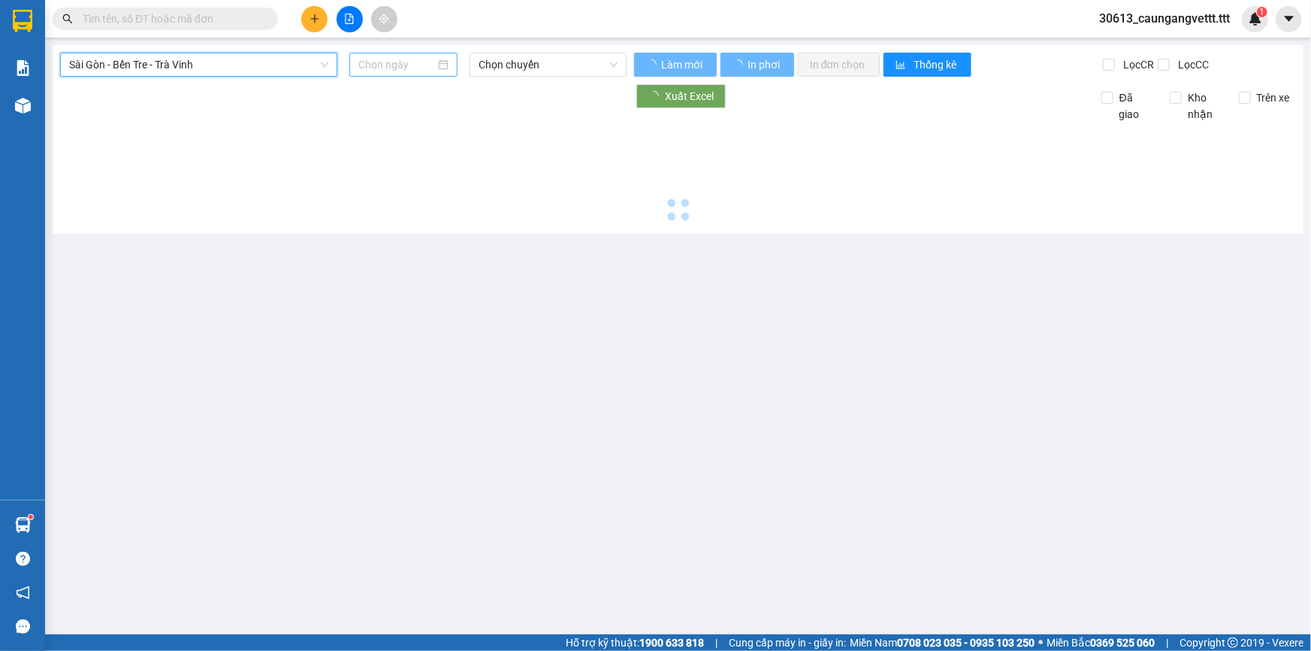
type input "[DATE]"
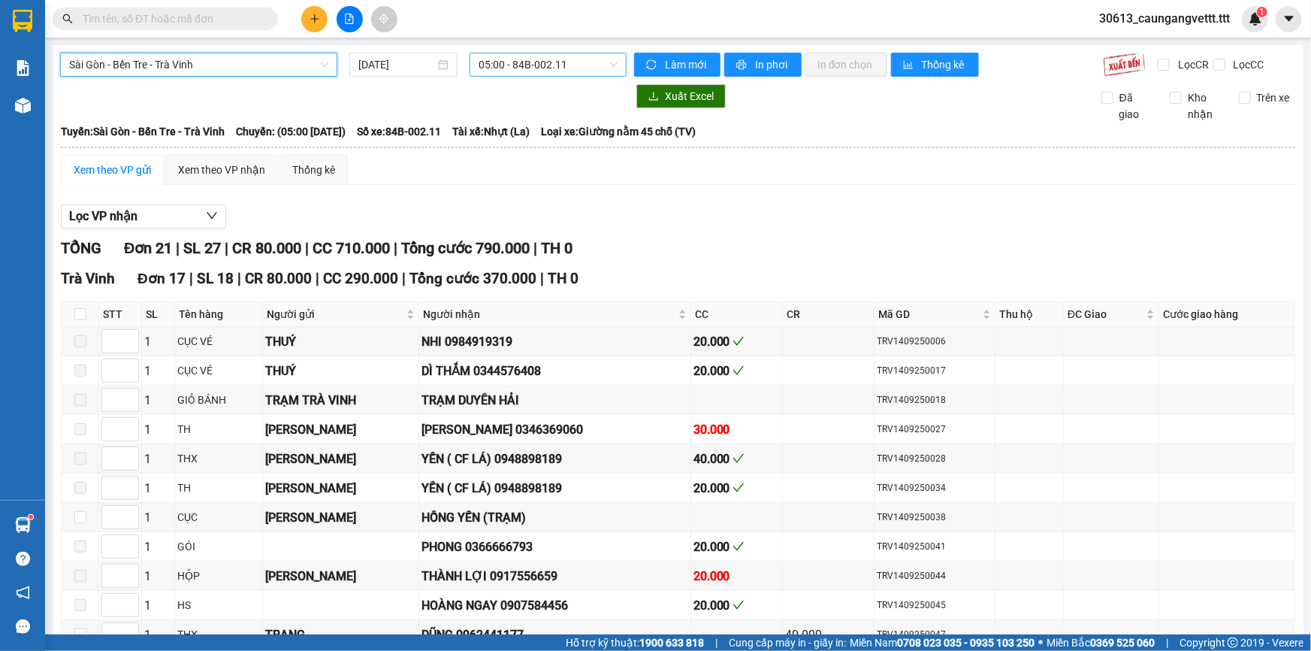
click at [556, 63] on span "05:00 - 84B-002.11" at bounding box center [548, 64] width 139 height 23
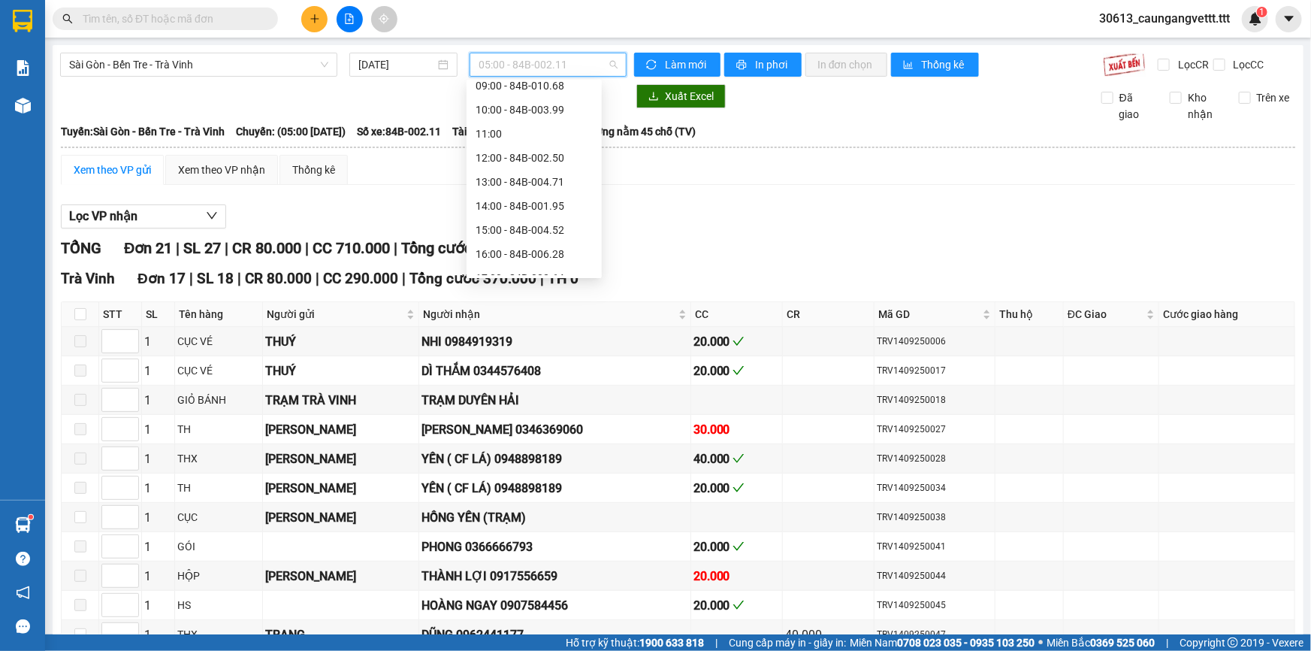
scroll to position [240, 0]
click at [522, 256] on div "22:00 - 84B-010.69" at bounding box center [534, 263] width 117 height 17
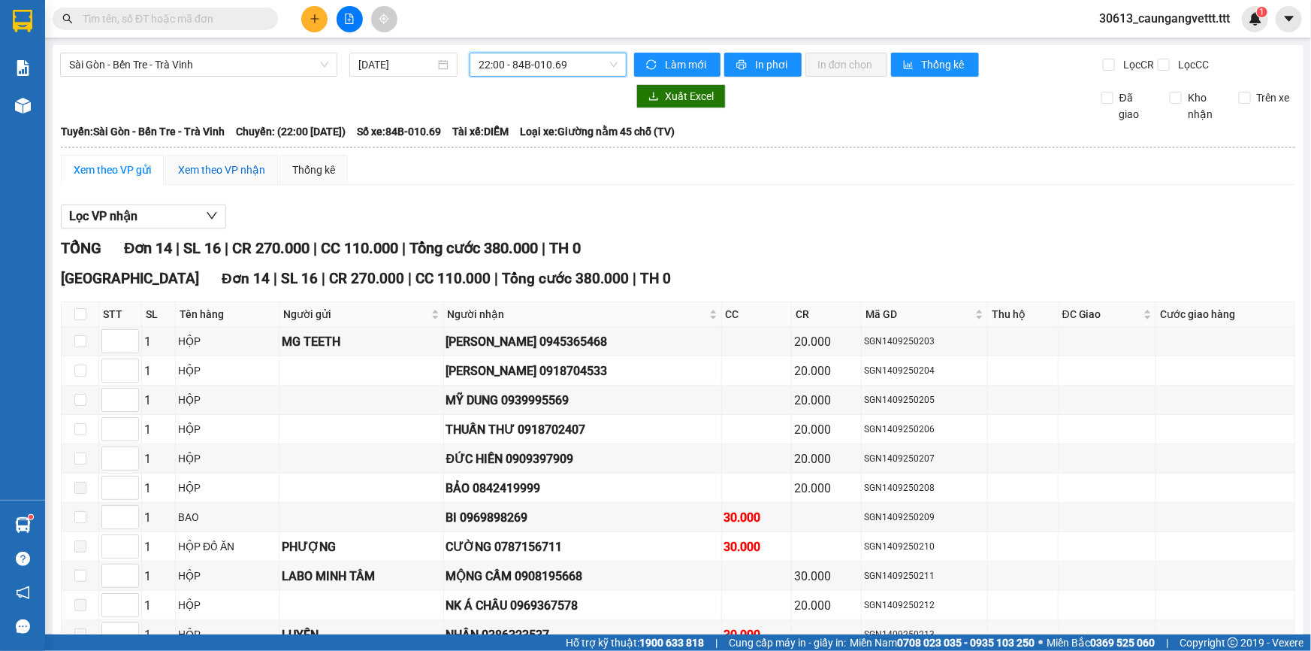
click at [210, 170] on div "Xem theo VP nhận" at bounding box center [221, 170] width 87 height 17
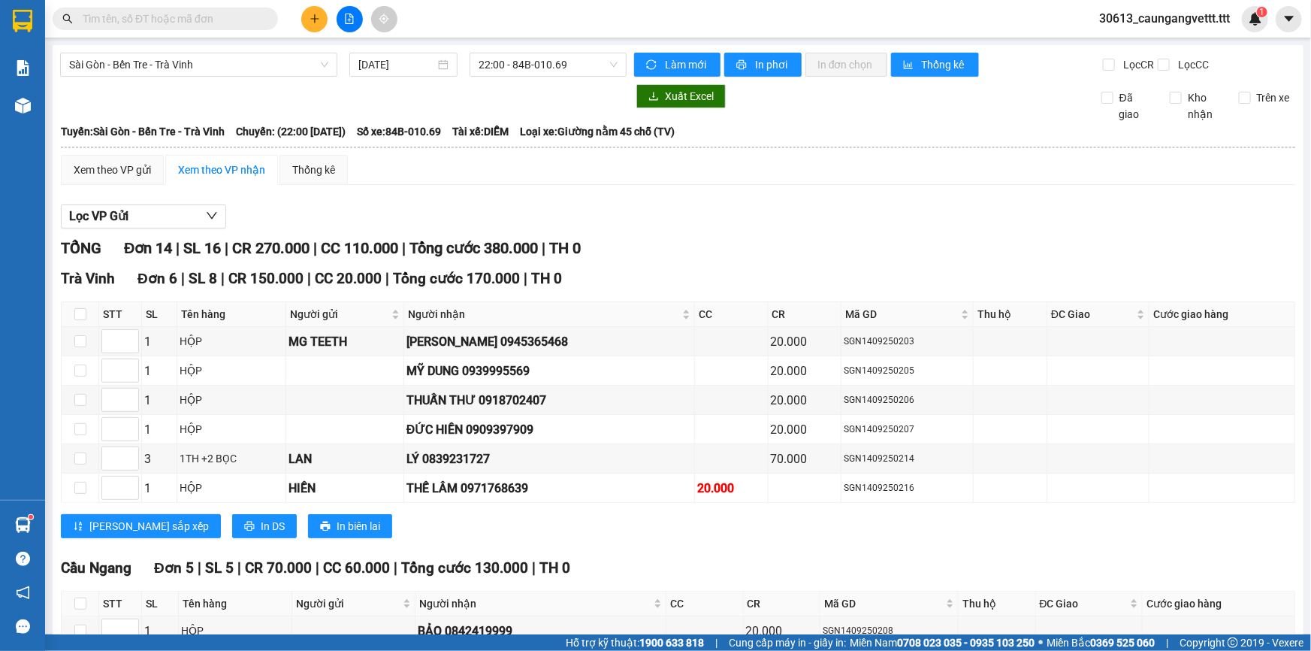
click at [580, 48] on div "[GEOGRAPHIC_DATA] - Bến Tre - Trà Vinh [DATE] 22:00 - 84B-010.69 Làm mới In phơ…" at bounding box center [678, 596] width 1251 height 1102
click at [565, 63] on span "22:00 - 84B-010.69" at bounding box center [548, 64] width 139 height 23
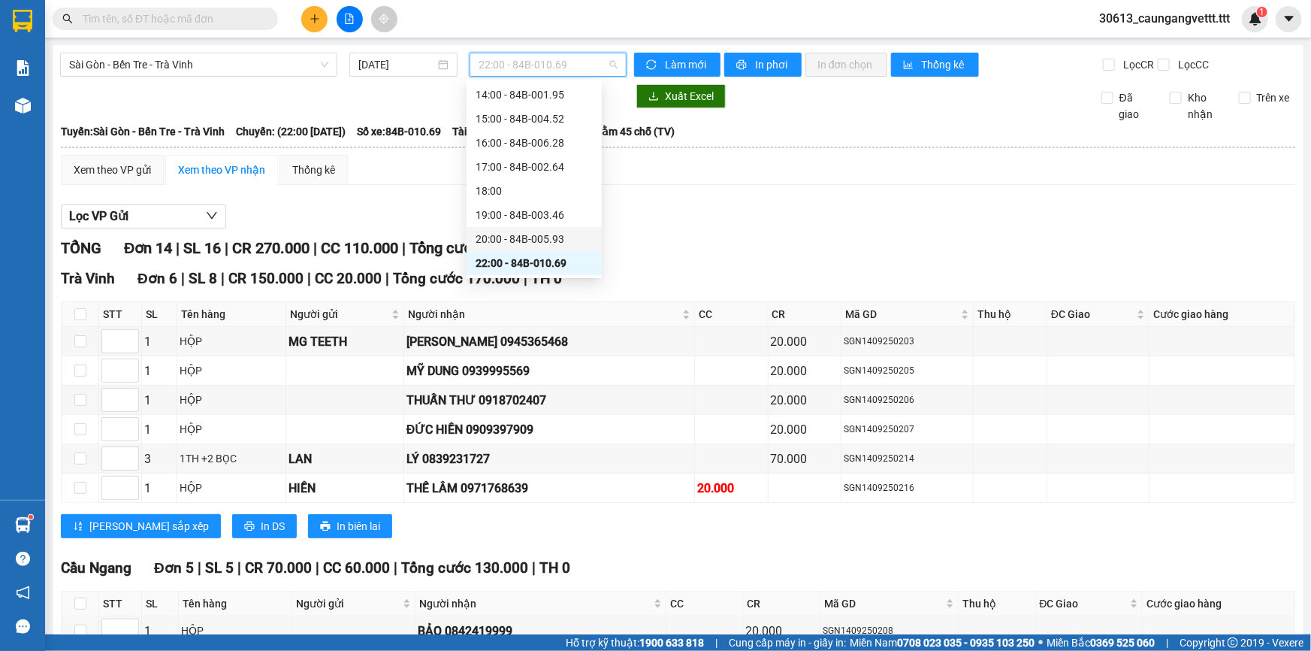
click at [524, 231] on div "20:00 - 84B-005.93" at bounding box center [534, 239] width 117 height 17
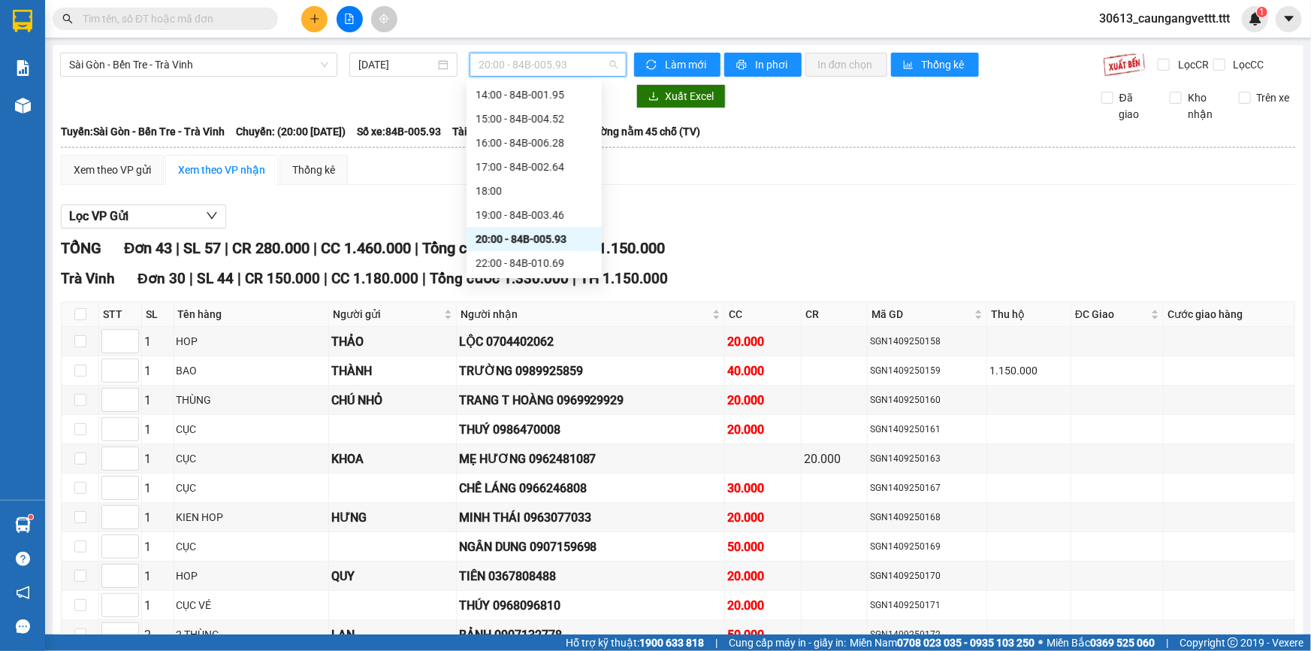
click at [576, 62] on span "20:00 - 84B-005.93" at bounding box center [548, 64] width 139 height 23
click at [525, 216] on div "19:00 - 84B-003.46" at bounding box center [534, 215] width 117 height 17
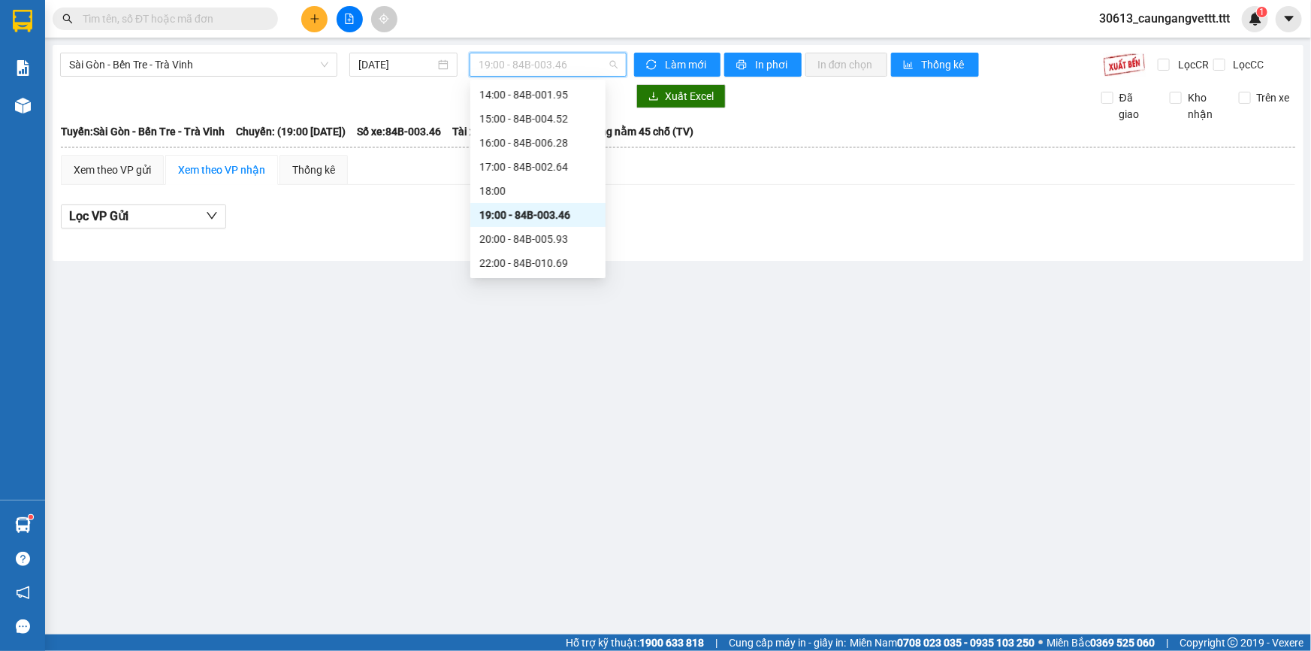
click at [546, 68] on span "19:00 - 84B-003.46" at bounding box center [548, 64] width 139 height 23
click at [510, 191] on div "18:00" at bounding box center [537, 191] width 117 height 17
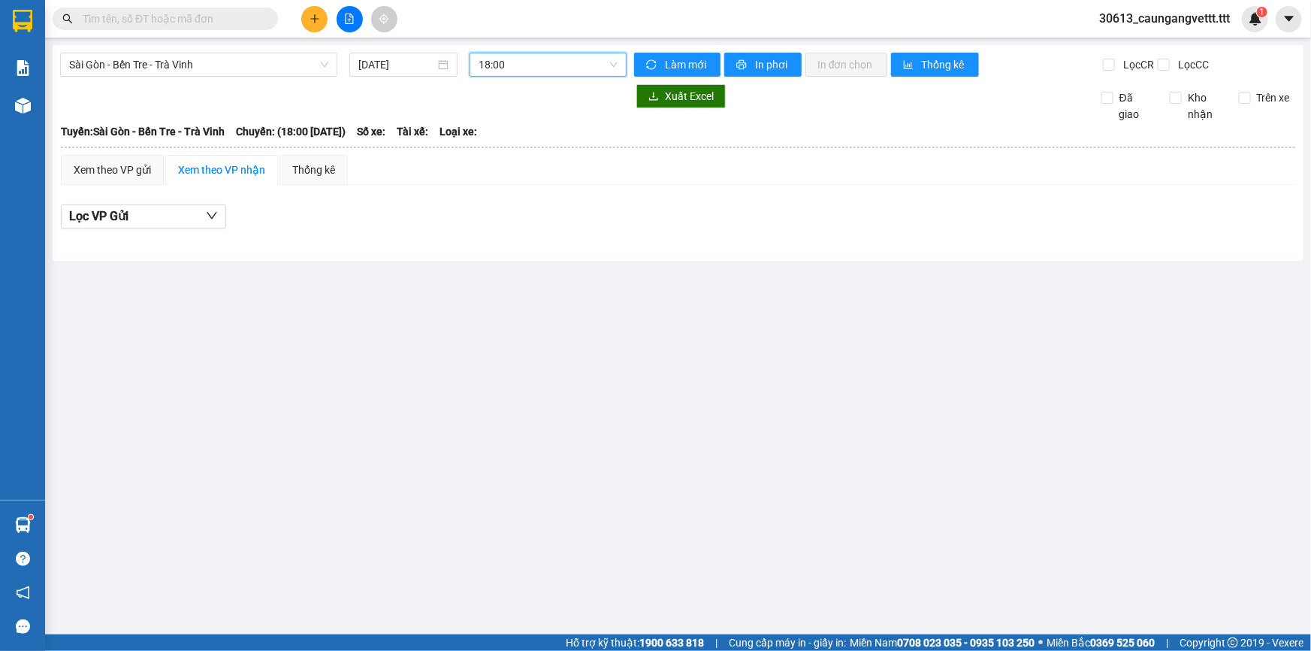
click at [537, 61] on span "18:00" at bounding box center [548, 64] width 139 height 23
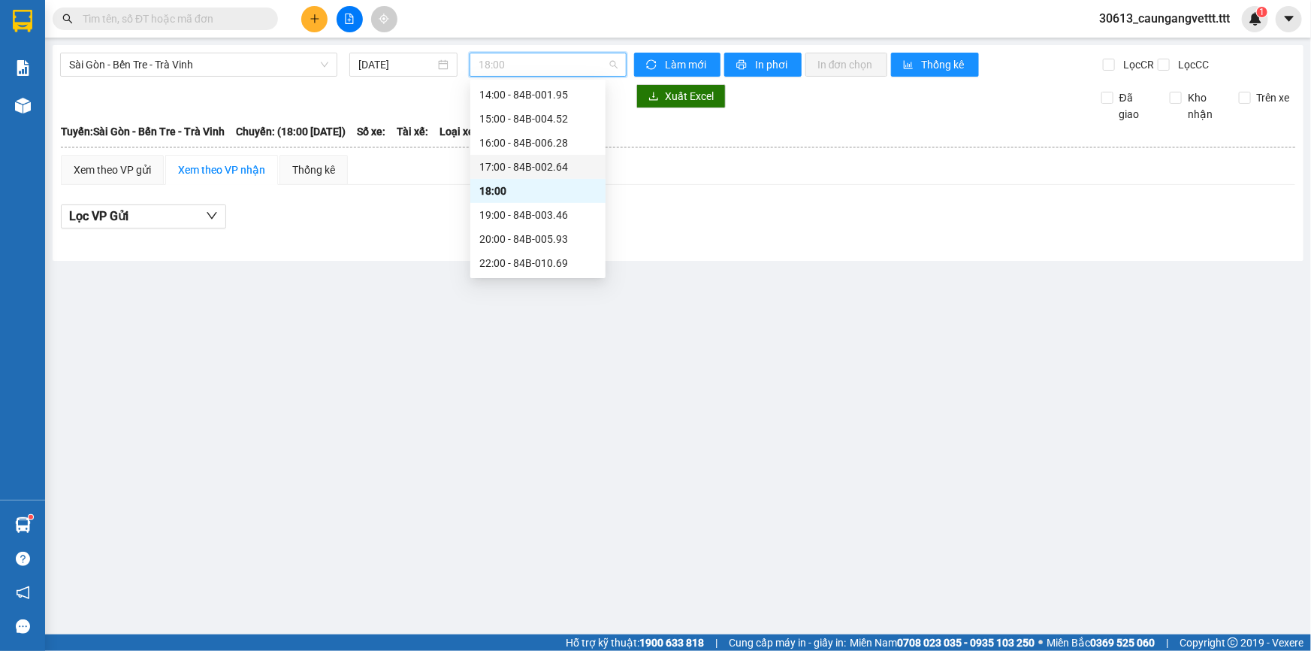
click at [520, 163] on div "17:00 - 84B-002.64" at bounding box center [537, 167] width 117 height 17
